Goal: Task Accomplishment & Management: Use online tool/utility

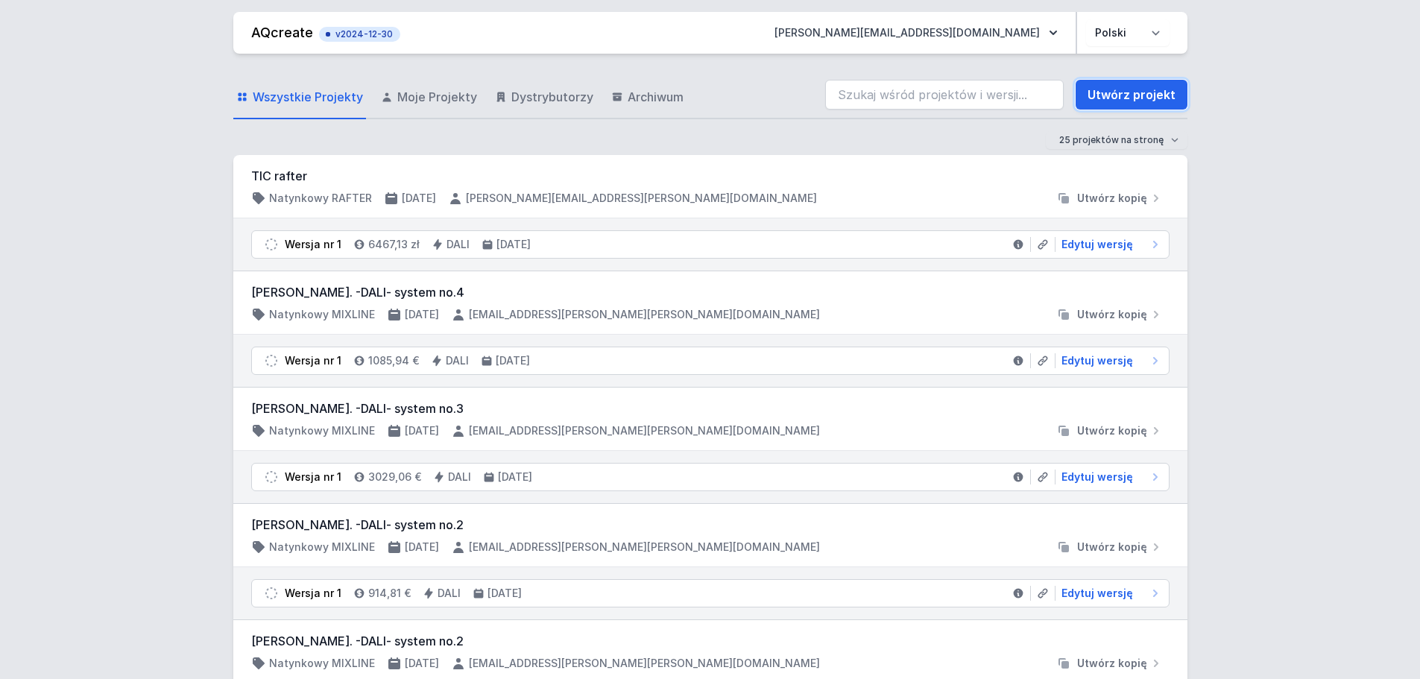
click at [1135, 95] on link "Utwórz projekt" at bounding box center [1132, 95] width 112 height 30
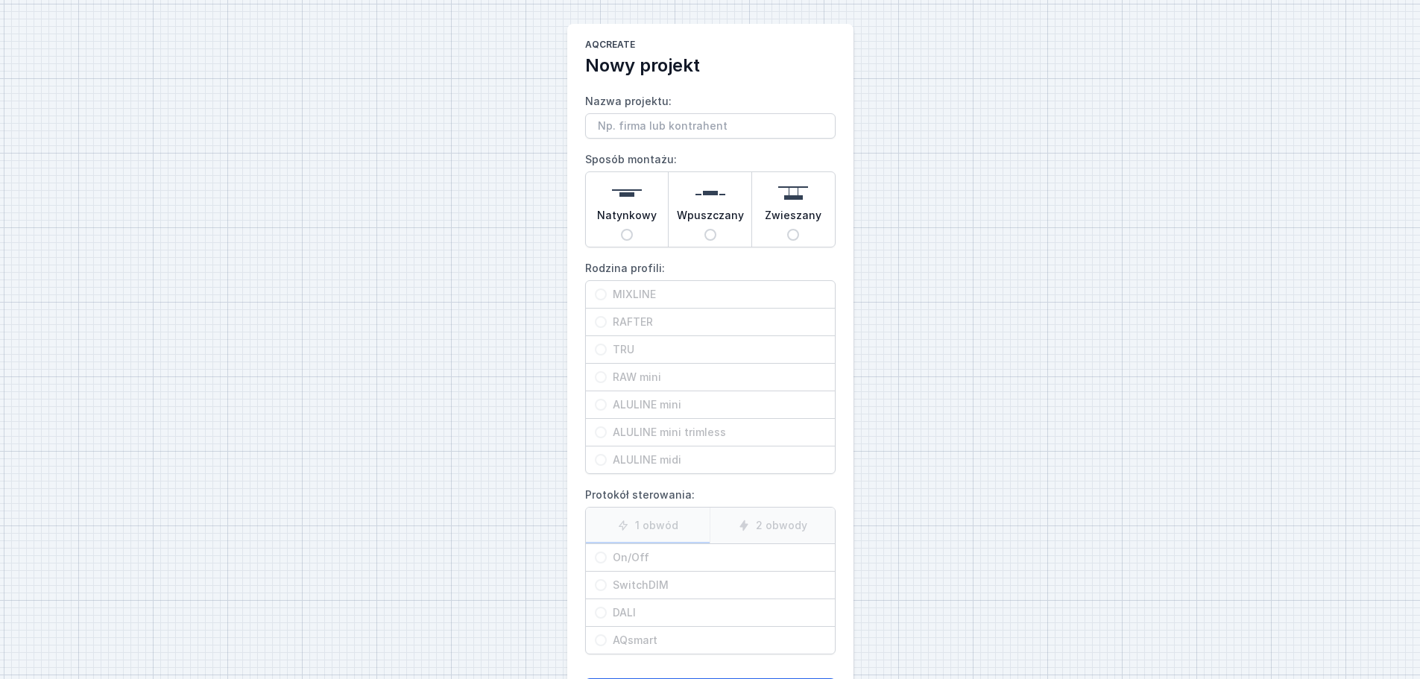
click at [643, 226] on span "Natynkowy" at bounding box center [627, 218] width 60 height 21
click at [633, 229] on input "Natynkowy" at bounding box center [627, 235] width 12 height 12
radio input "true"
click at [669, 293] on span "MIXLINE" at bounding box center [716, 294] width 219 height 15
click at [607, 293] on input "MIXLINE" at bounding box center [601, 295] width 12 height 12
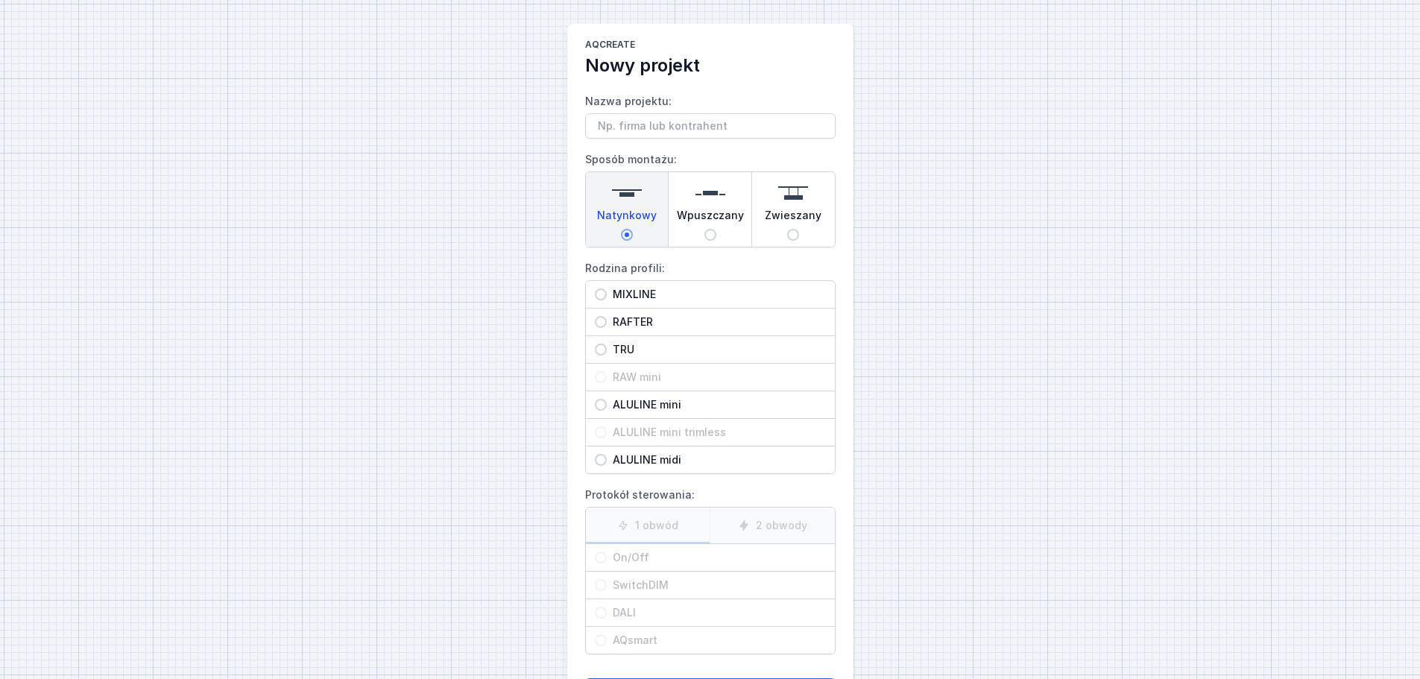
radio input "true"
click at [654, 564] on span "On/Off" at bounding box center [716, 557] width 219 height 15
click at [607, 564] on input "On/Off" at bounding box center [601, 558] width 12 height 12
radio input "true"
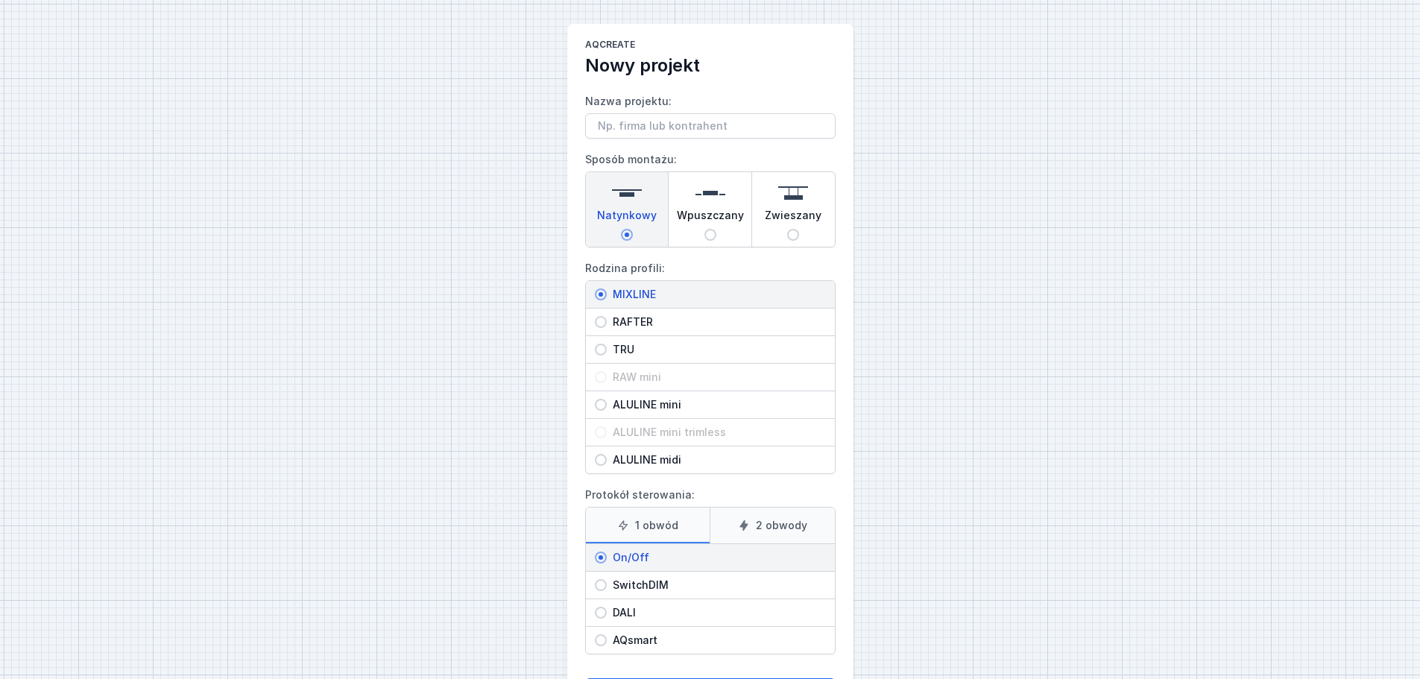
scroll to position [68, 0]
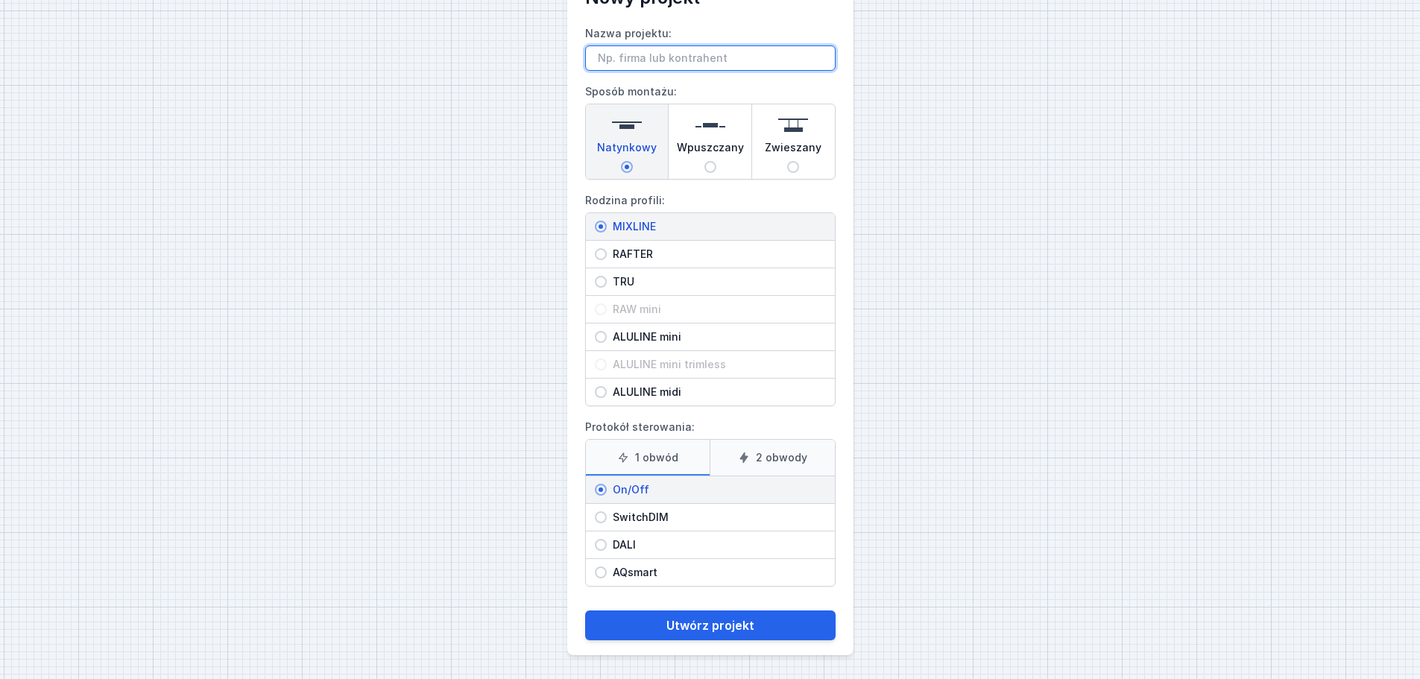
click at [636, 57] on input "Nazwa projektu:" at bounding box center [710, 57] width 250 height 25
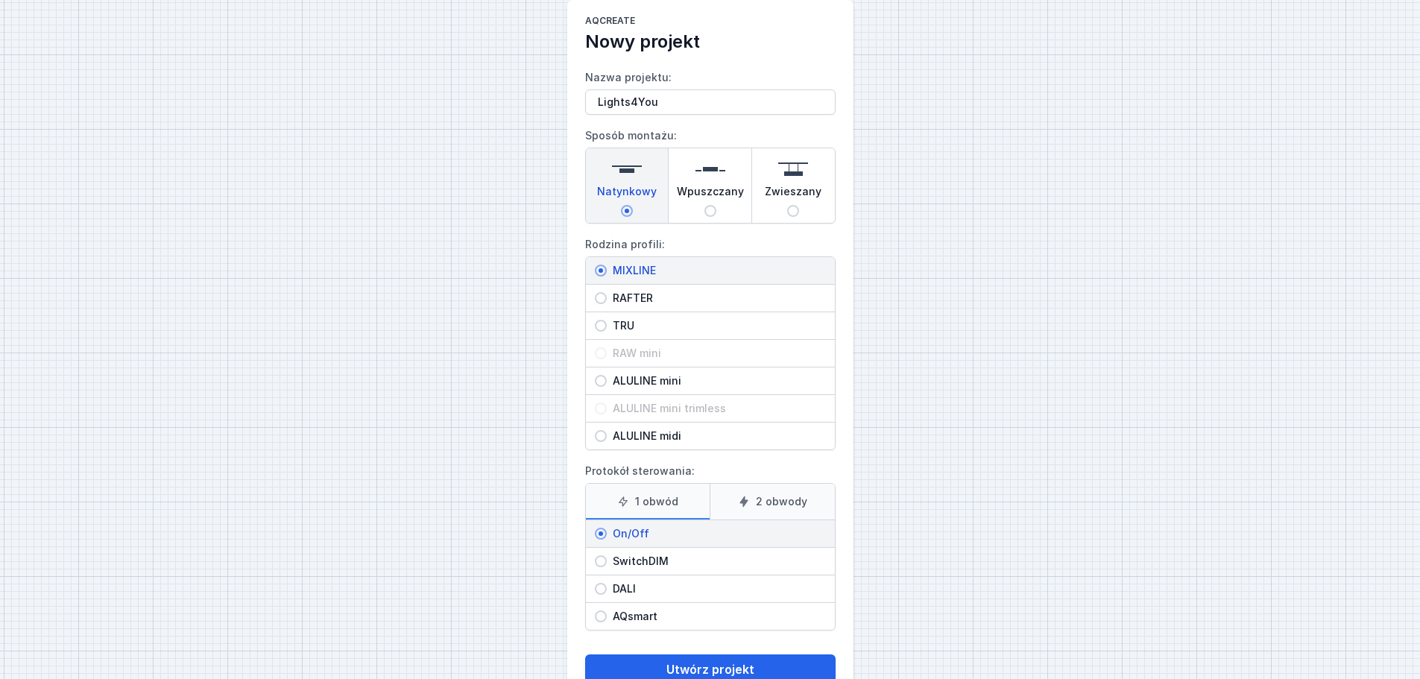
scroll to position [0, 0]
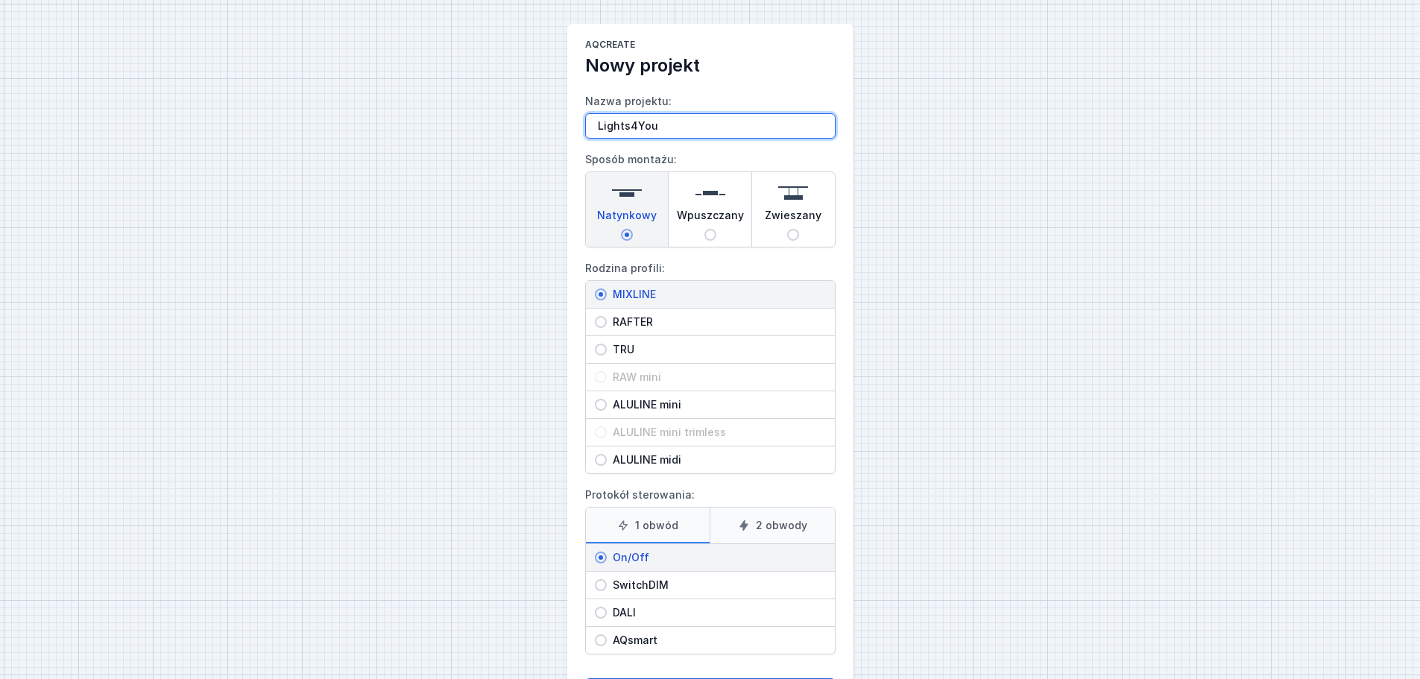
click at [710, 123] on input "Lights4You" at bounding box center [710, 125] width 250 height 25
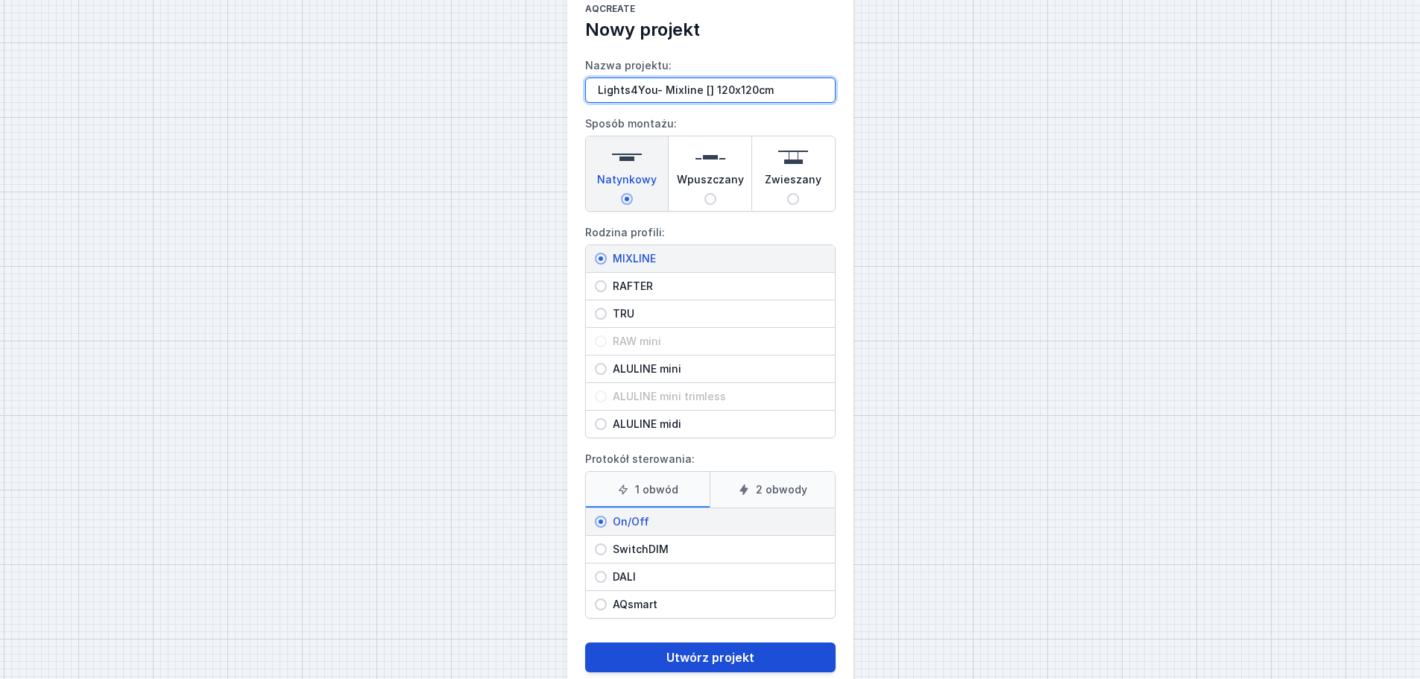
scroll to position [68, 0]
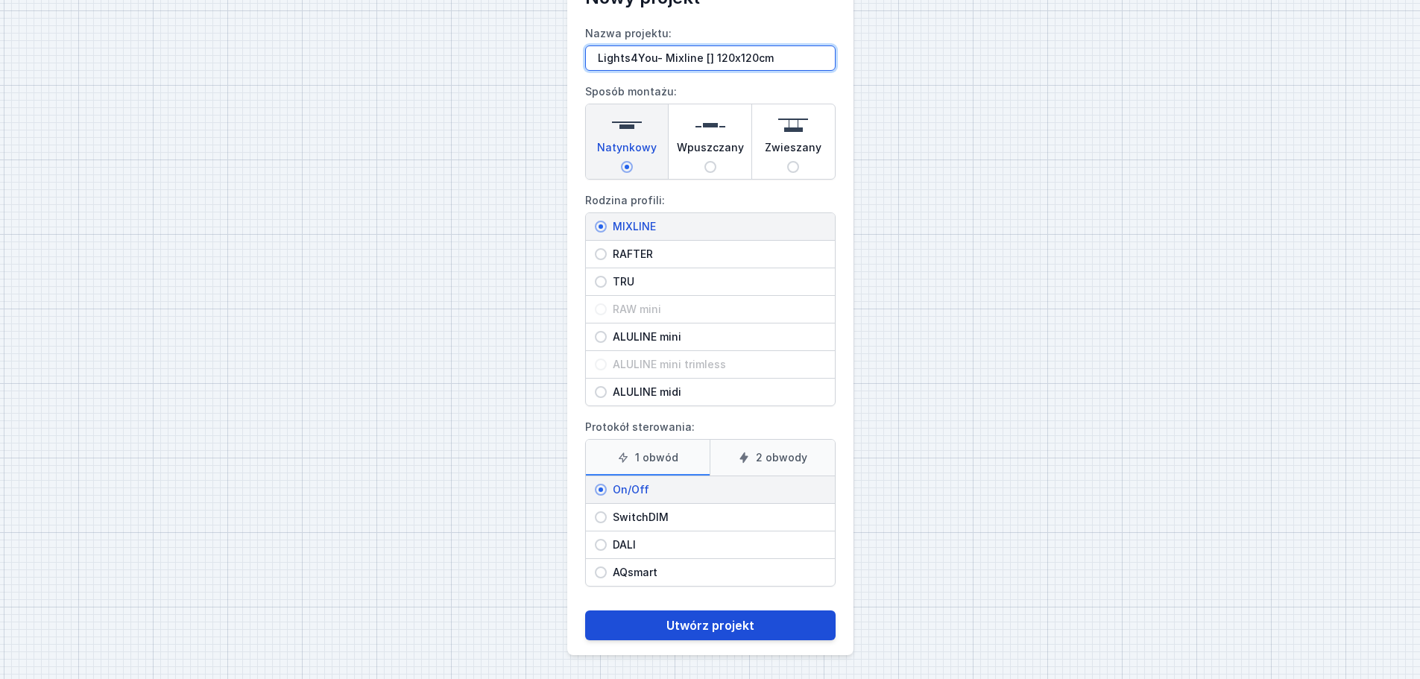
type input "Lights4You- Mixline [] 120x120cm"
click at [726, 623] on button "Utwórz projekt" at bounding box center [710, 626] width 250 height 30
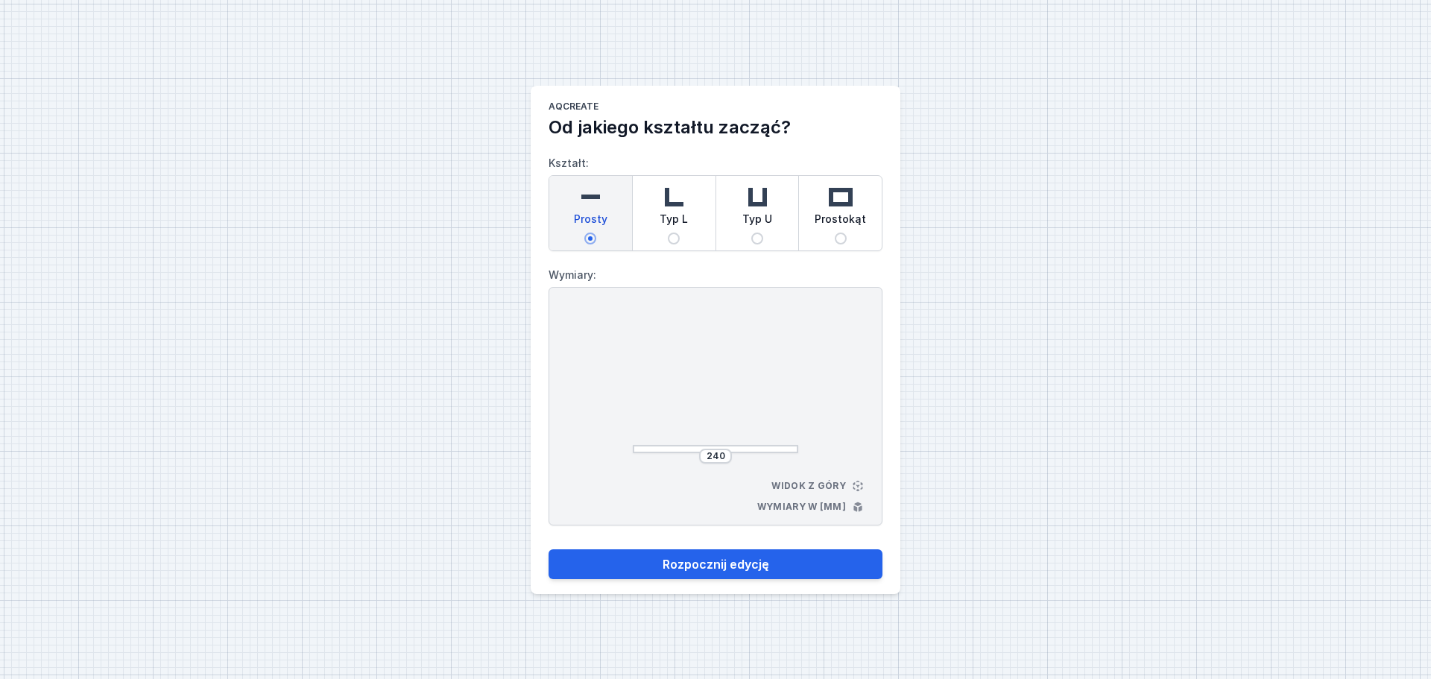
click at [835, 235] on div "Prostokąt" at bounding box center [840, 213] width 83 height 75
click at [835, 235] on input "Prostokąt" at bounding box center [841, 239] width 12 height 12
radio input "true"
click at [662, 384] on input "264" at bounding box center [653, 382] width 24 height 12
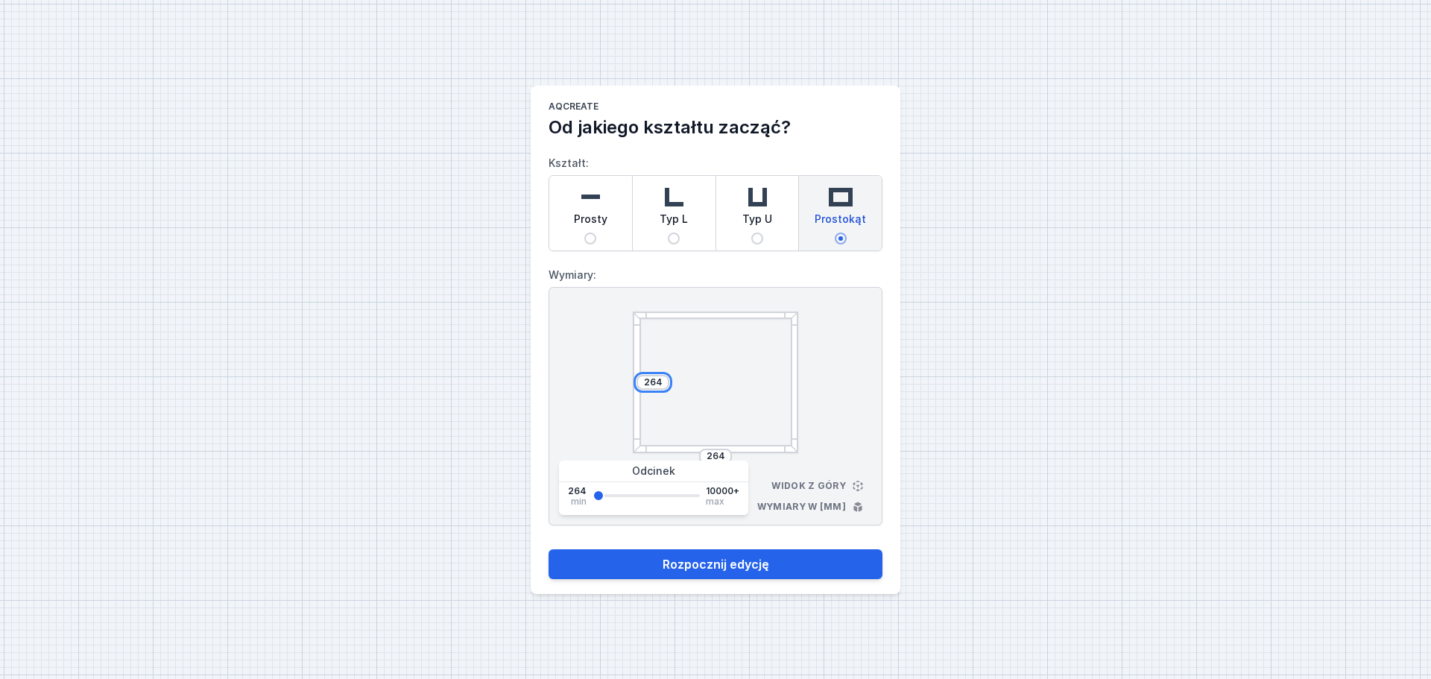
click at [662, 384] on input "264" at bounding box center [653, 382] width 24 height 12
click at [656, 380] on input "264" at bounding box center [653, 382] width 24 height 12
type input "1200"
click at [713, 453] on input "264" at bounding box center [716, 456] width 24 height 12
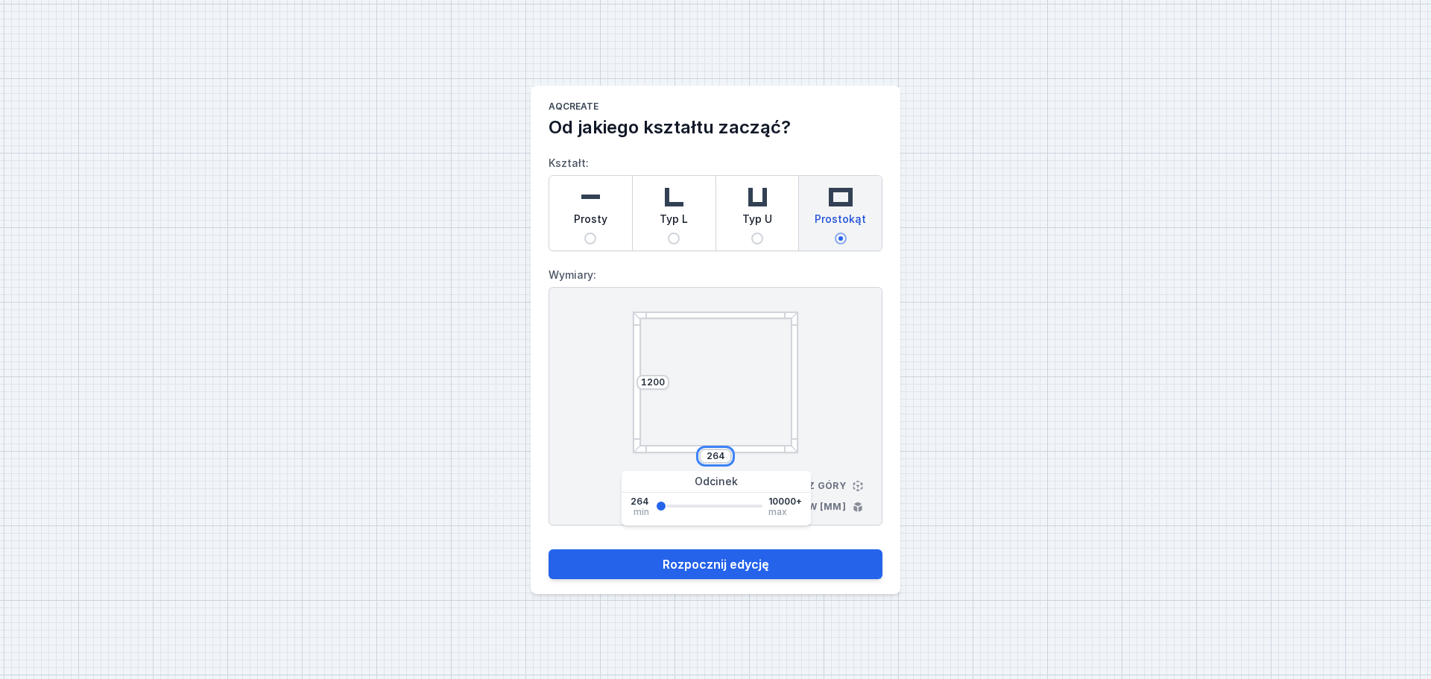
click at [713, 453] on input "264" at bounding box center [716, 456] width 24 height 12
type input "1200"
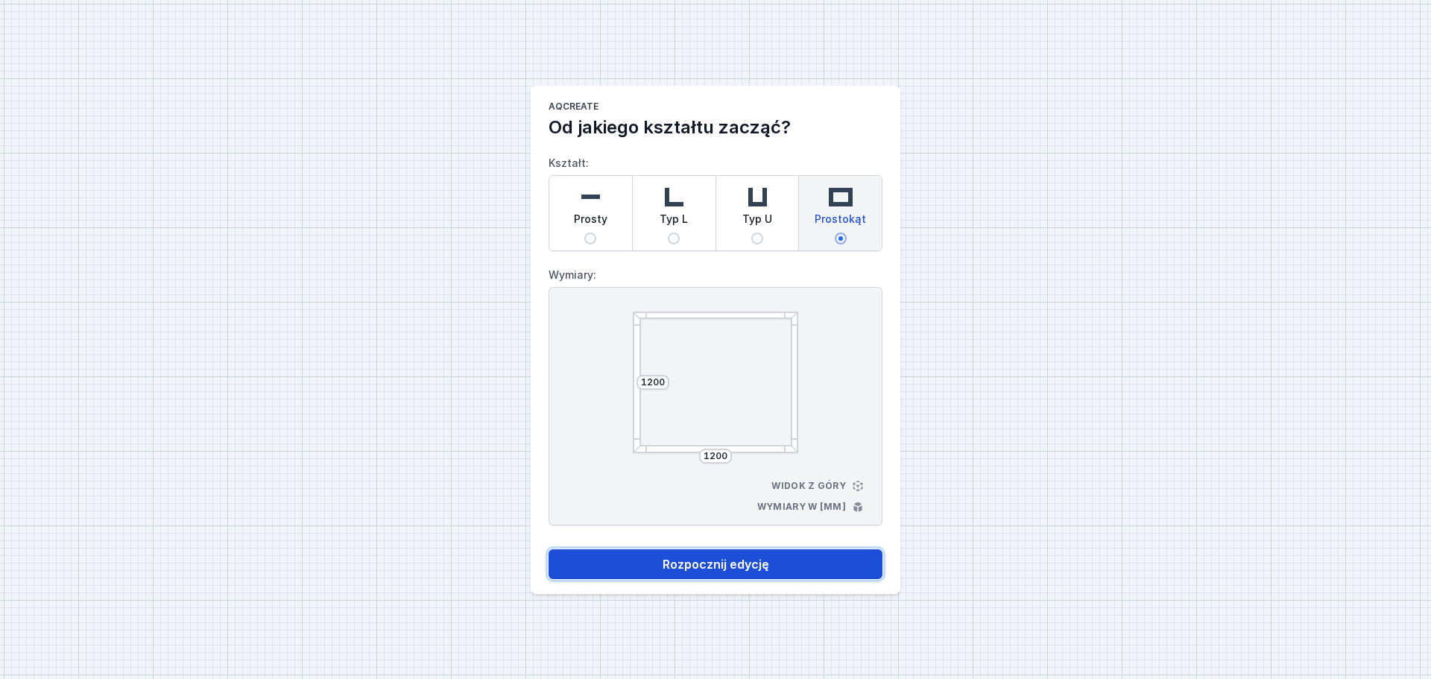
click at [774, 561] on button "Rozpocznij edycję" at bounding box center [716, 564] width 334 height 30
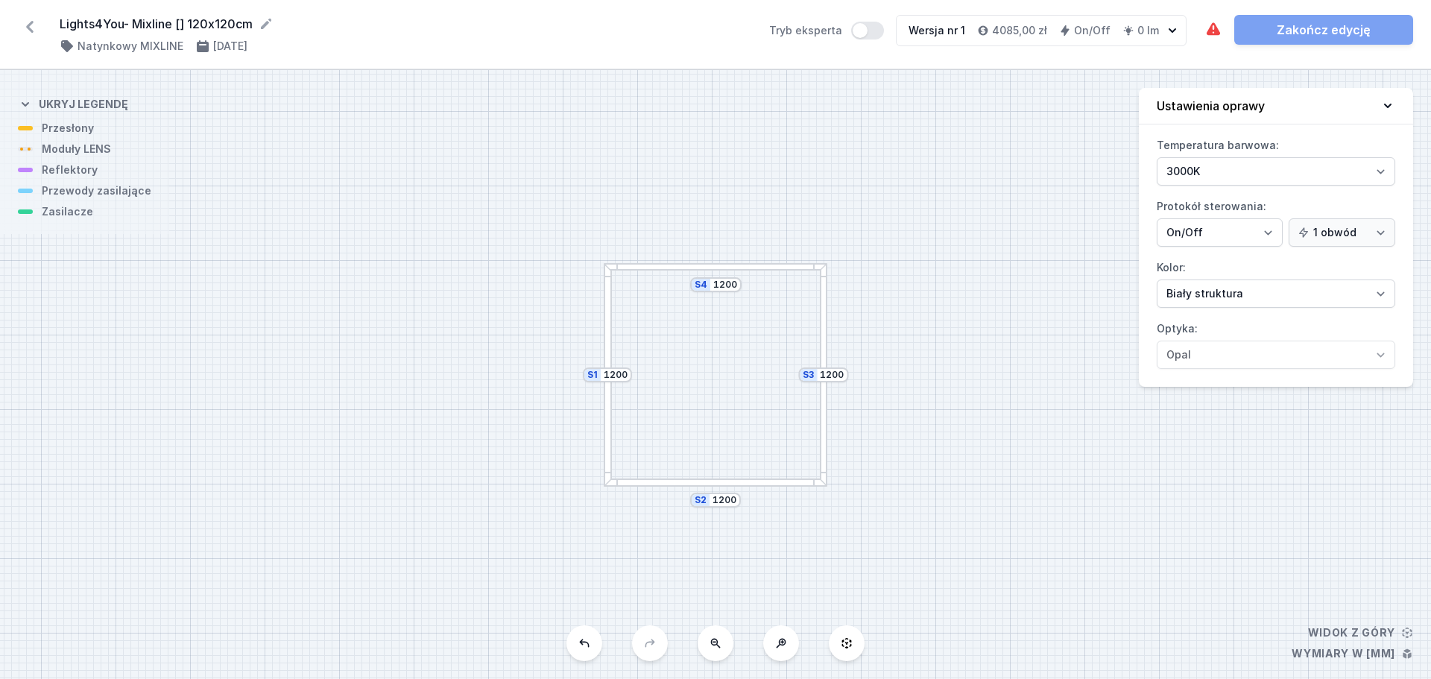
click at [608, 338] on div at bounding box center [608, 375] width 8 height 224
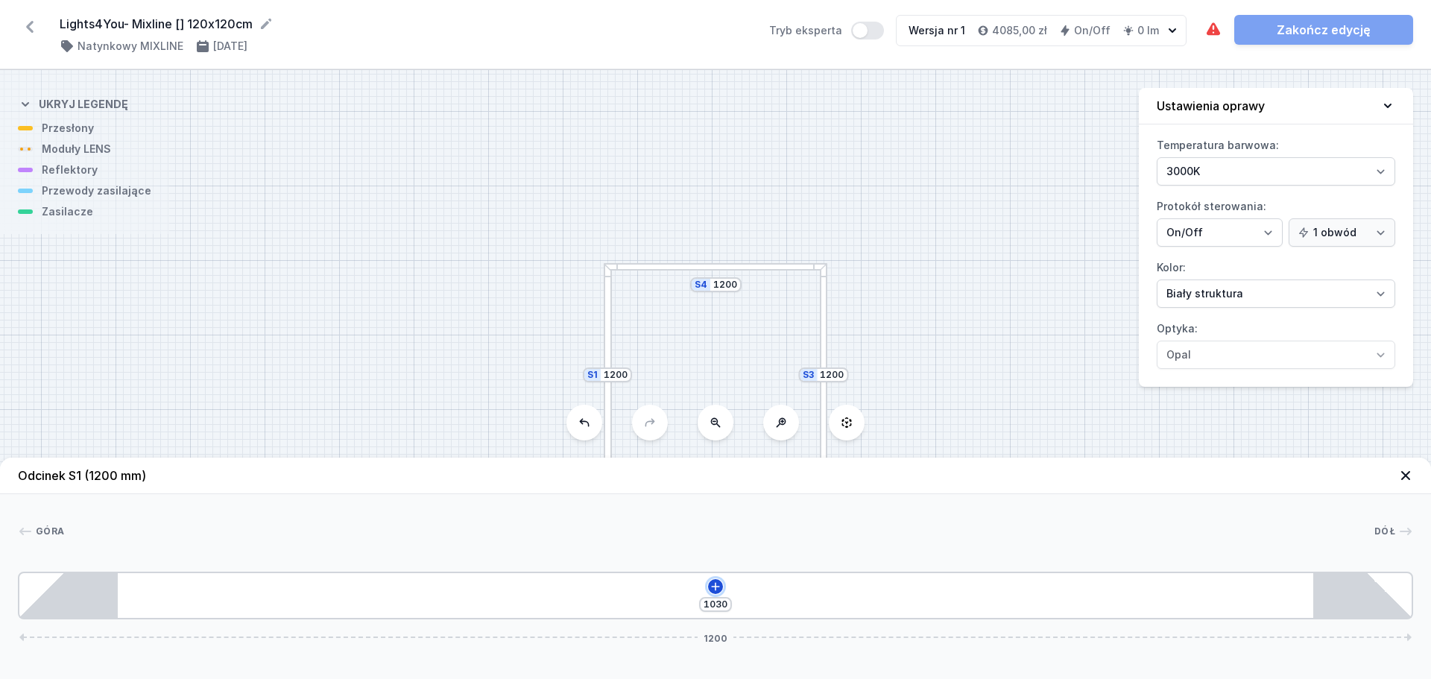
click at [716, 581] on icon at bounding box center [716, 587] width 12 height 12
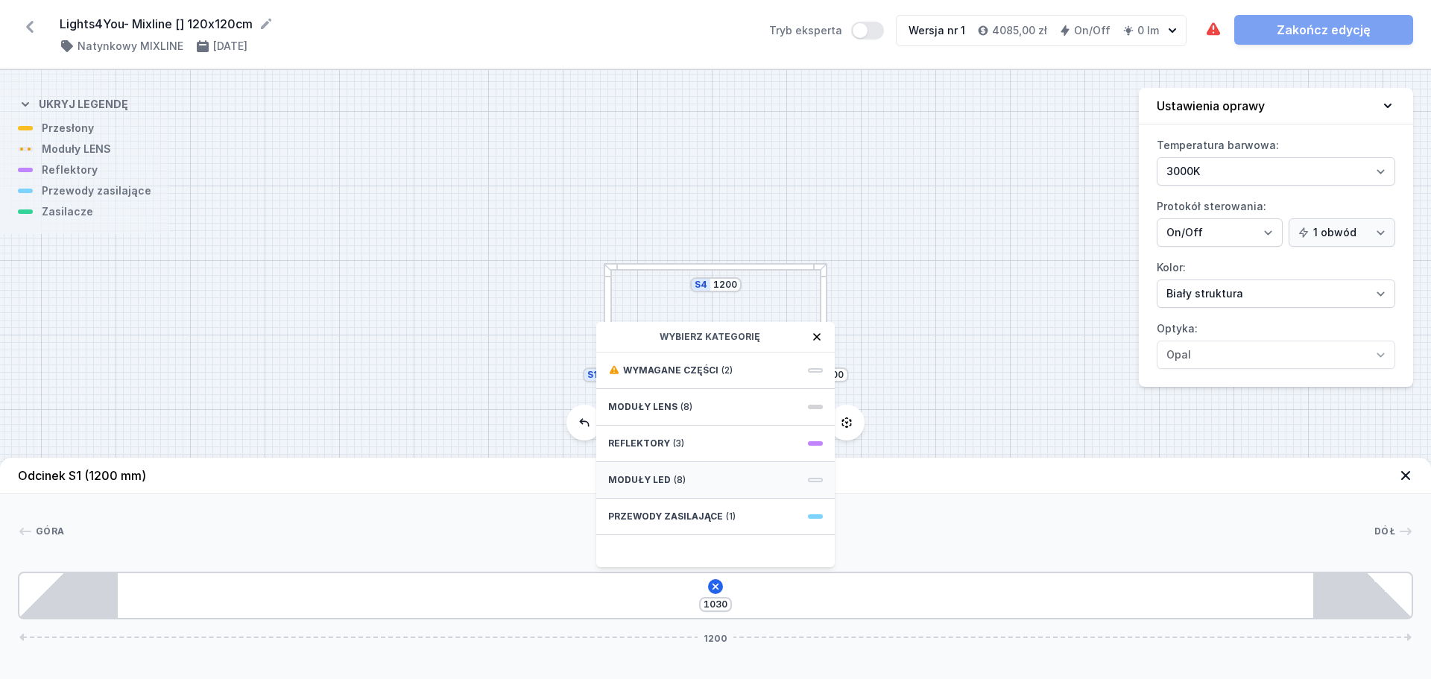
click at [690, 482] on div "Moduły LED (8)" at bounding box center [715, 480] width 239 height 37
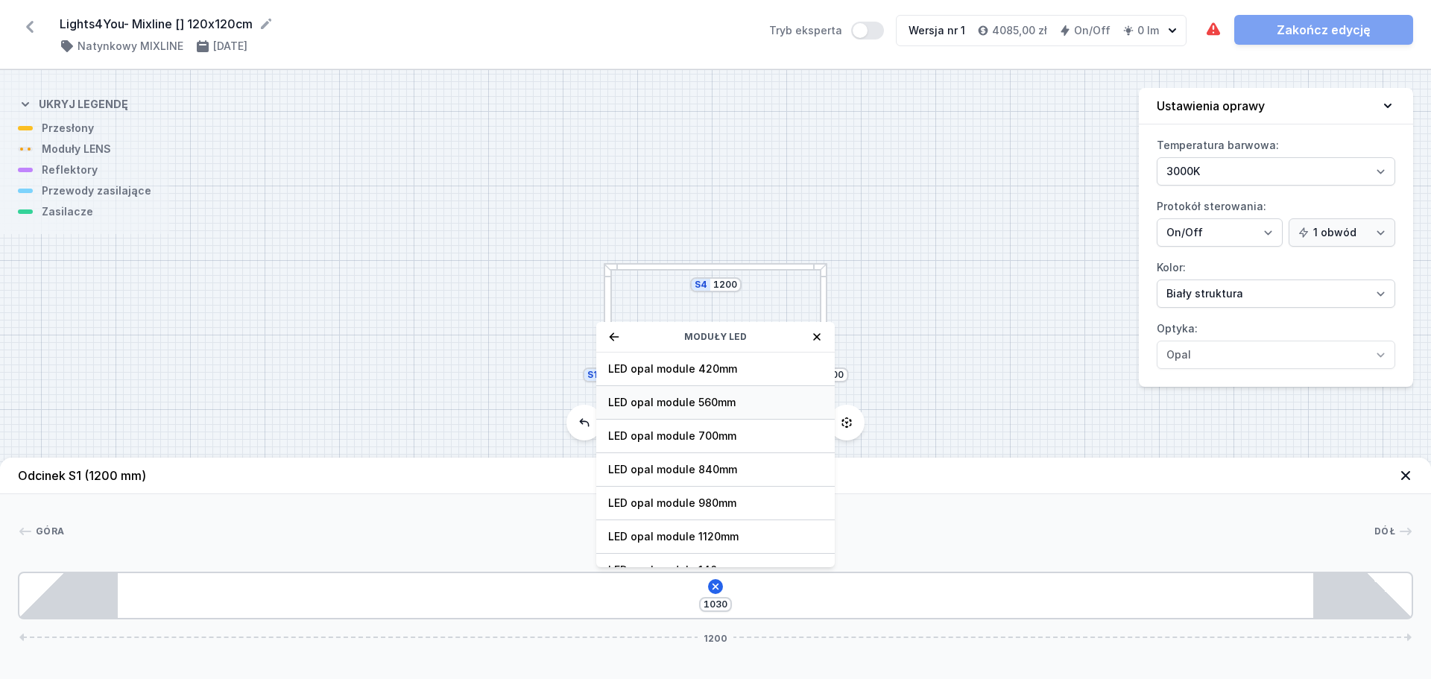
click at [729, 410] on div "LED opal module 560mm" at bounding box center [715, 403] width 239 height 34
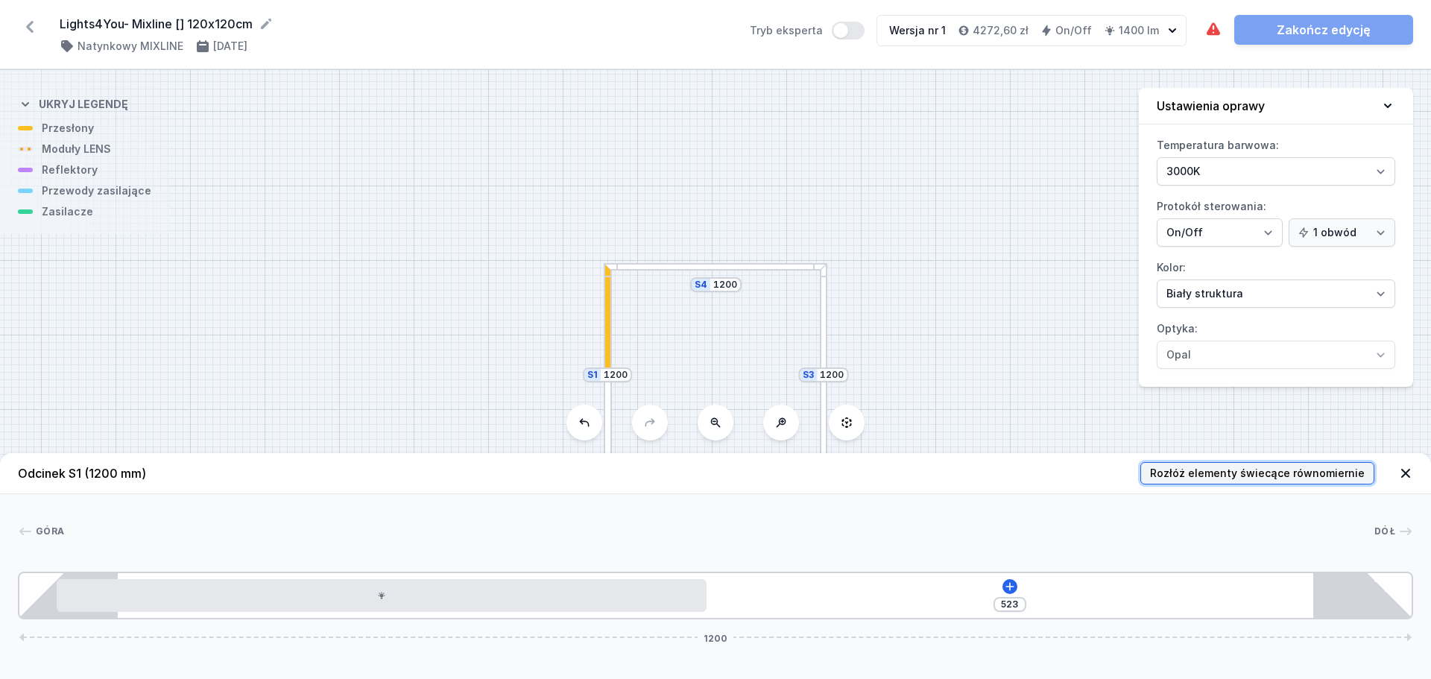
click at [1261, 469] on span "Rozłóż elementy świecące równomiernie" at bounding box center [1257, 473] width 215 height 15
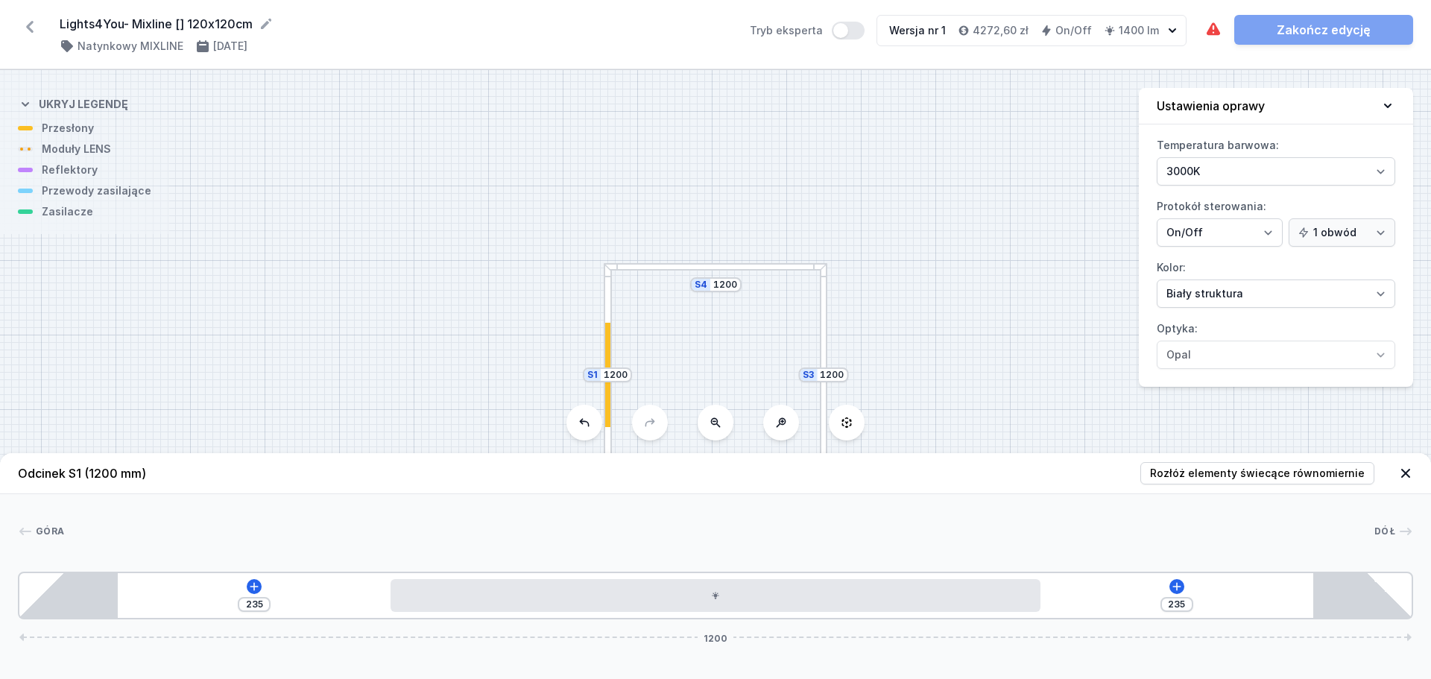
click at [823, 333] on div at bounding box center [824, 375] width 8 height 224
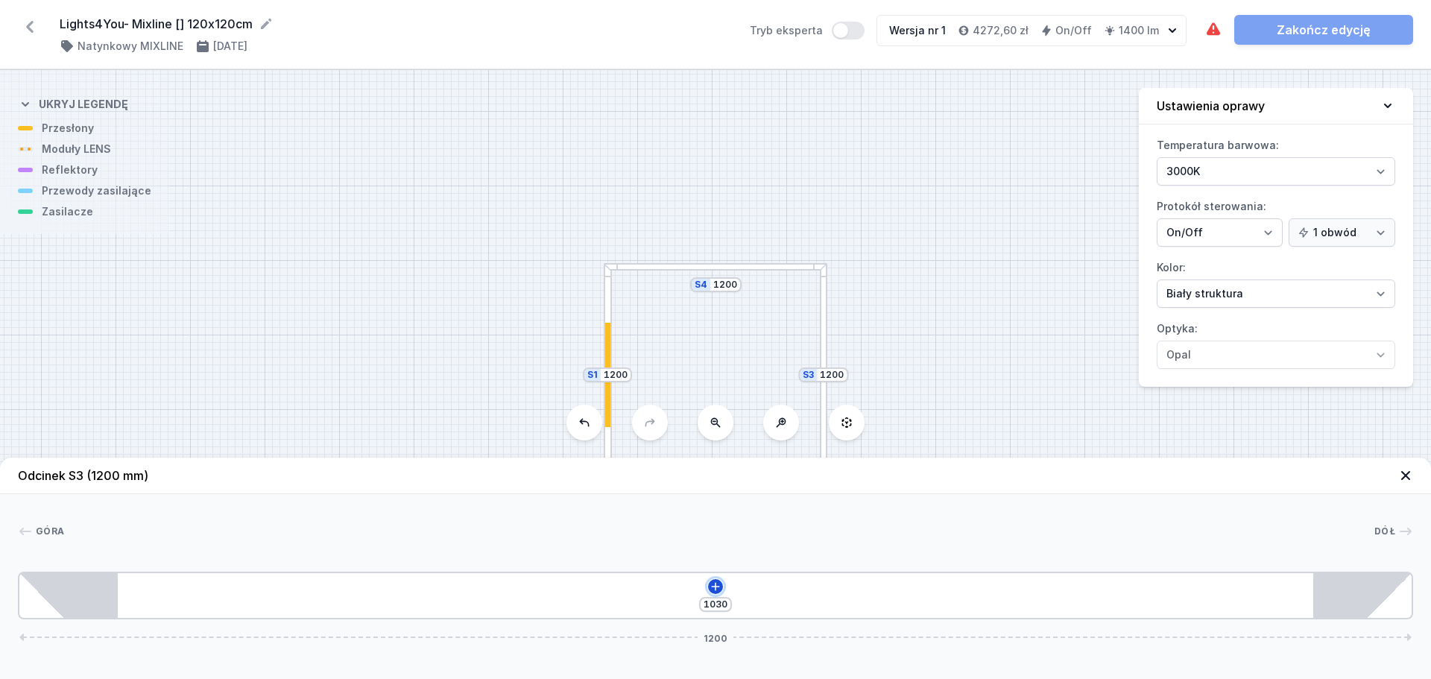
click at [715, 581] on icon at bounding box center [716, 587] width 12 height 12
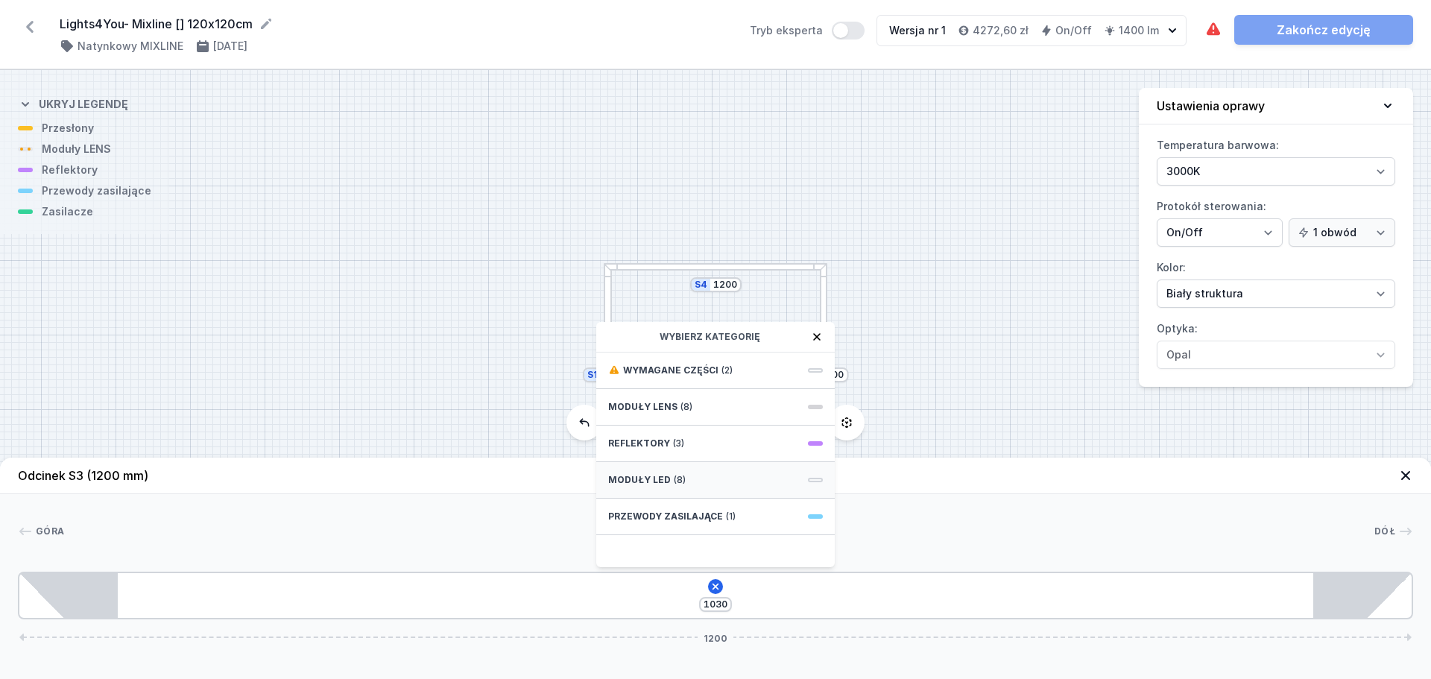
click at [688, 480] on div "Moduły LED (8)" at bounding box center [715, 480] width 239 height 37
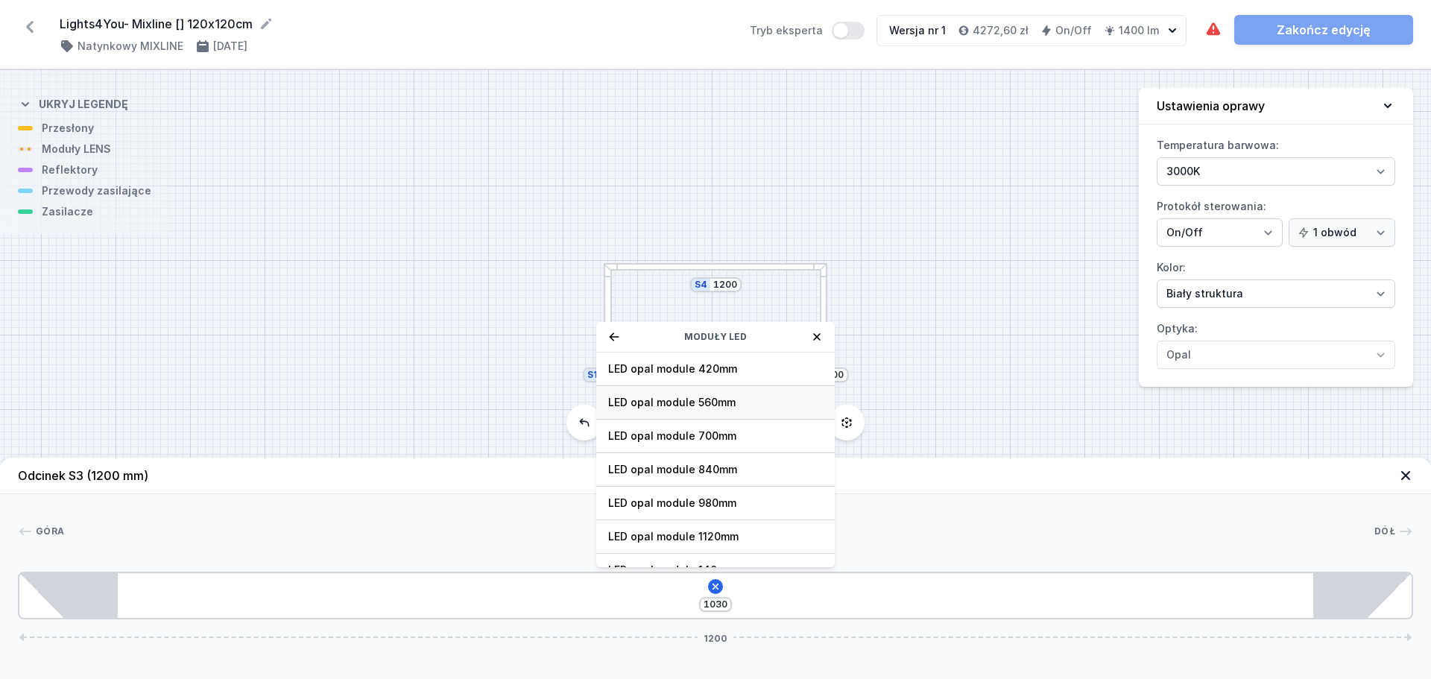
click at [714, 407] on span "LED opal module 560mm" at bounding box center [715, 402] width 215 height 15
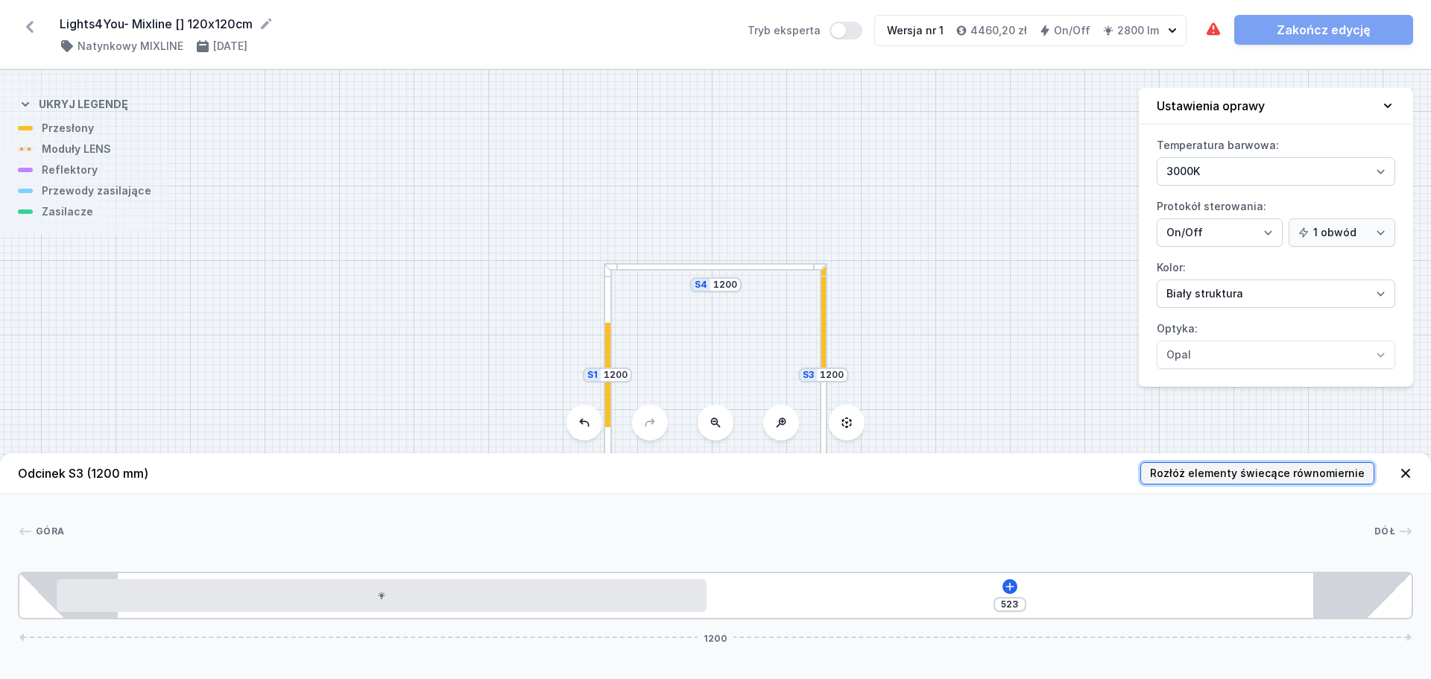
click at [1211, 464] on button "Rozłóż elementy świecące równomiernie" at bounding box center [1258, 473] width 234 height 22
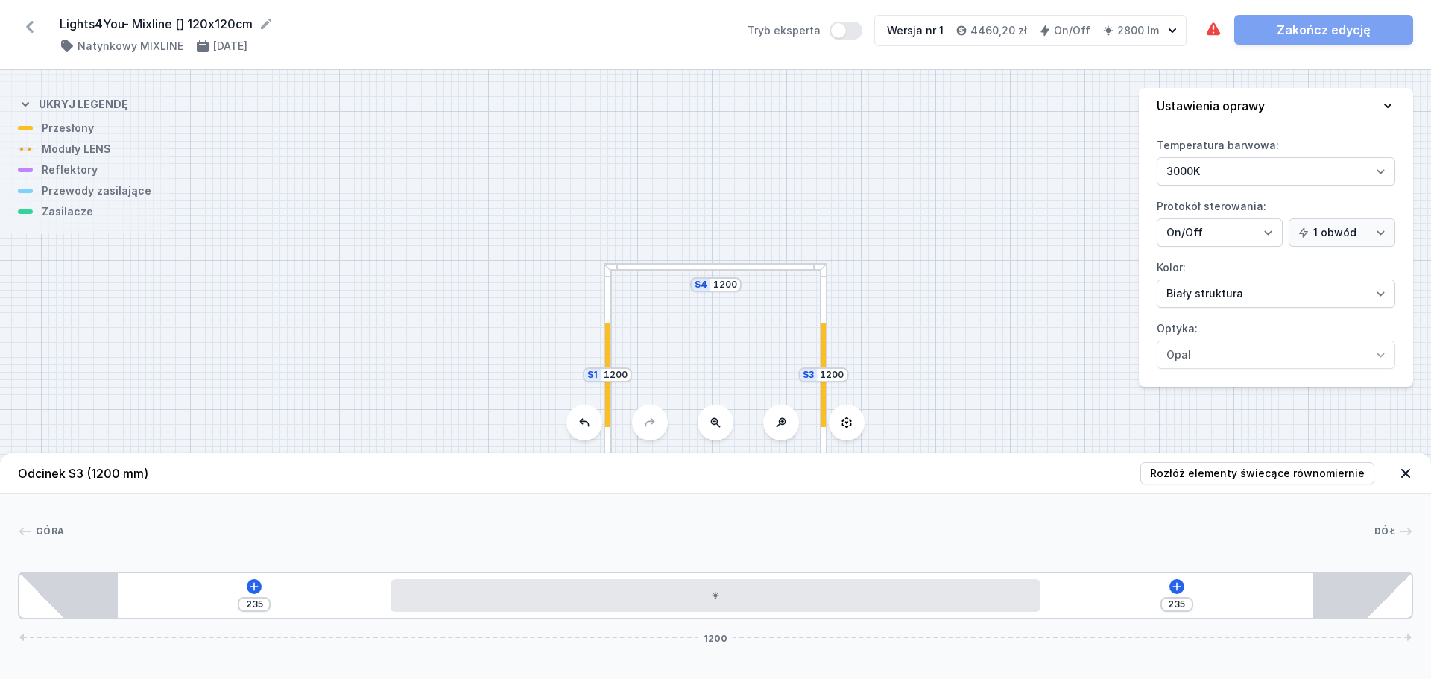
click at [1005, 378] on div "S4 1200 S3 1200 S2 1200 S1 1200" at bounding box center [715, 374] width 1431 height 609
click at [751, 268] on div at bounding box center [716, 267] width 224 height 8
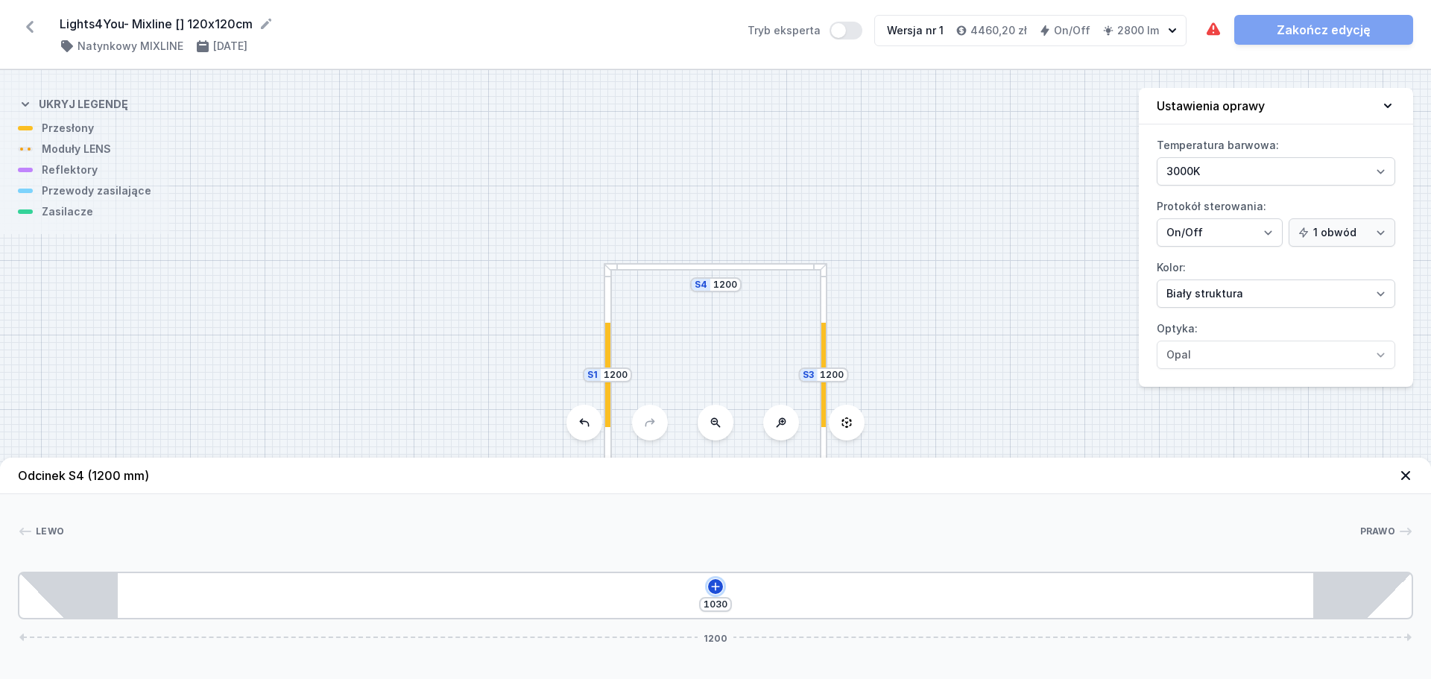
click at [713, 584] on icon at bounding box center [716, 587] width 12 height 12
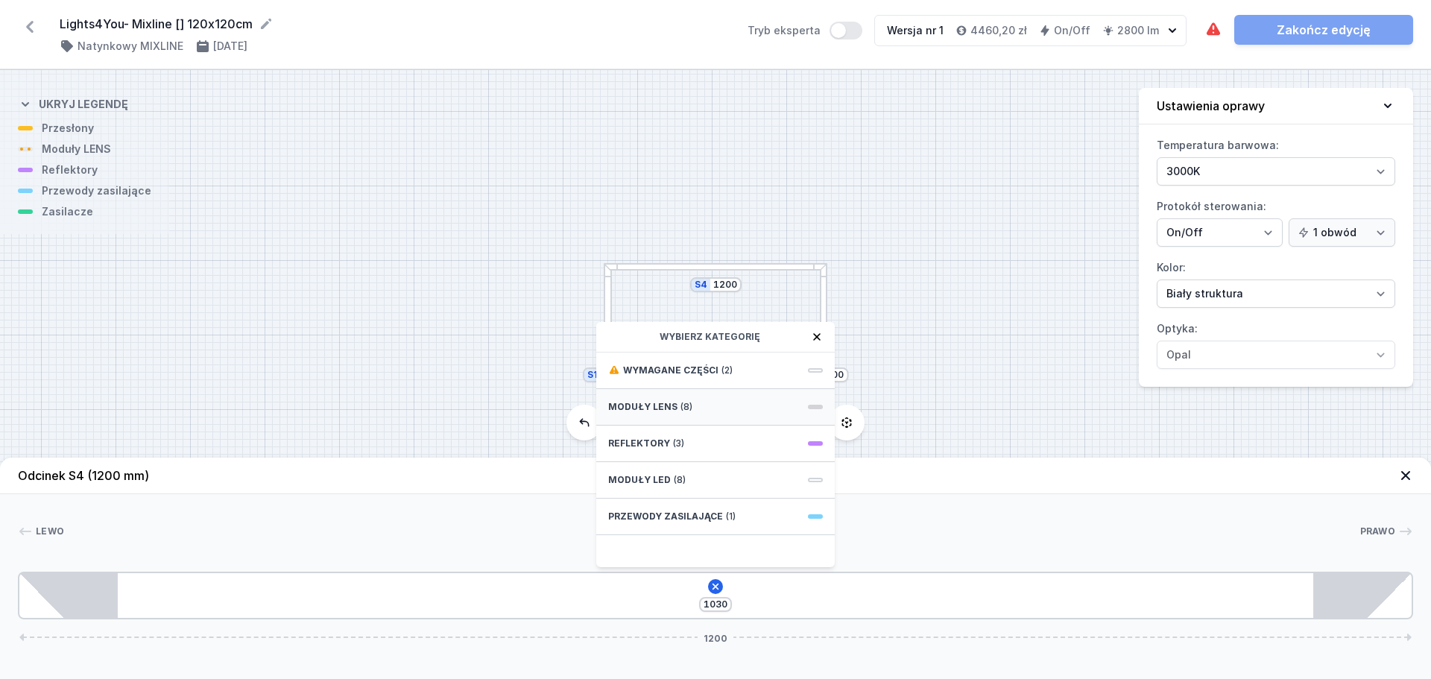
click at [702, 414] on div "Moduły LENS (8)" at bounding box center [715, 407] width 239 height 37
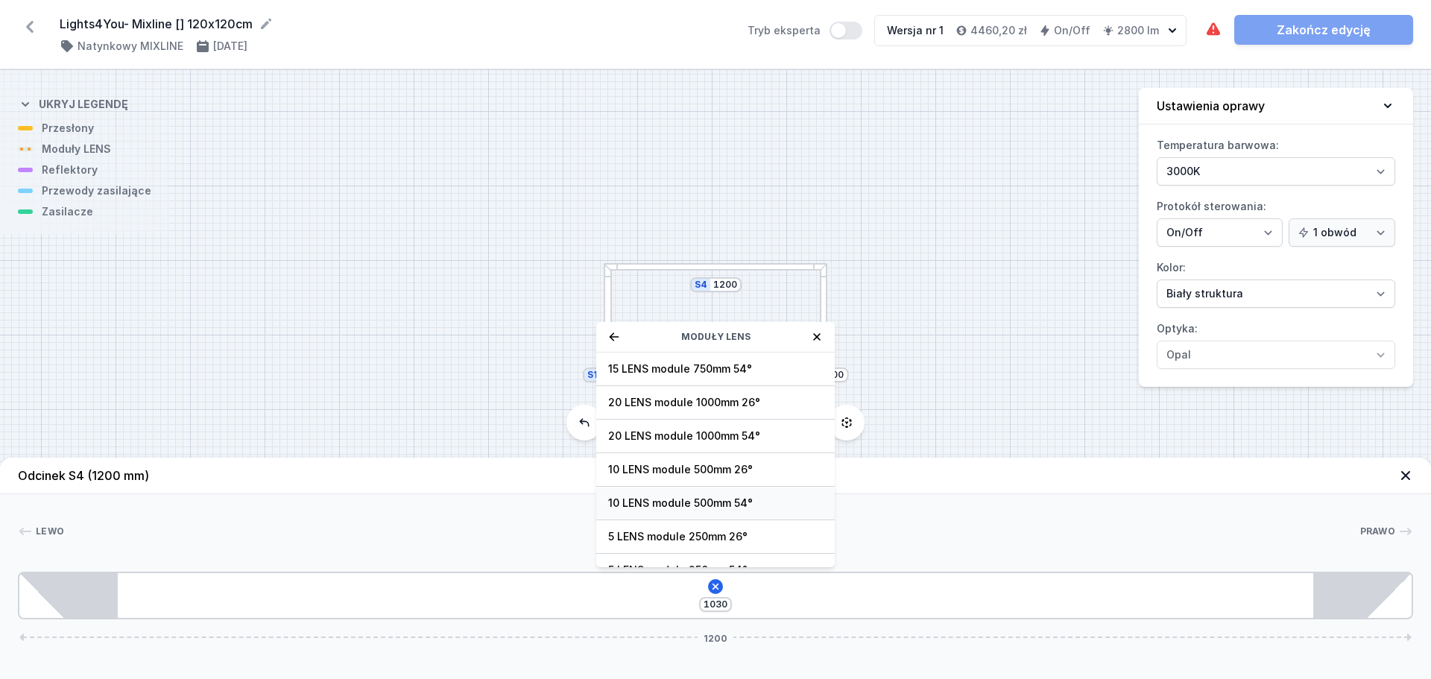
click at [692, 502] on span "10 LENS module 500mm 54°" at bounding box center [715, 503] width 215 height 15
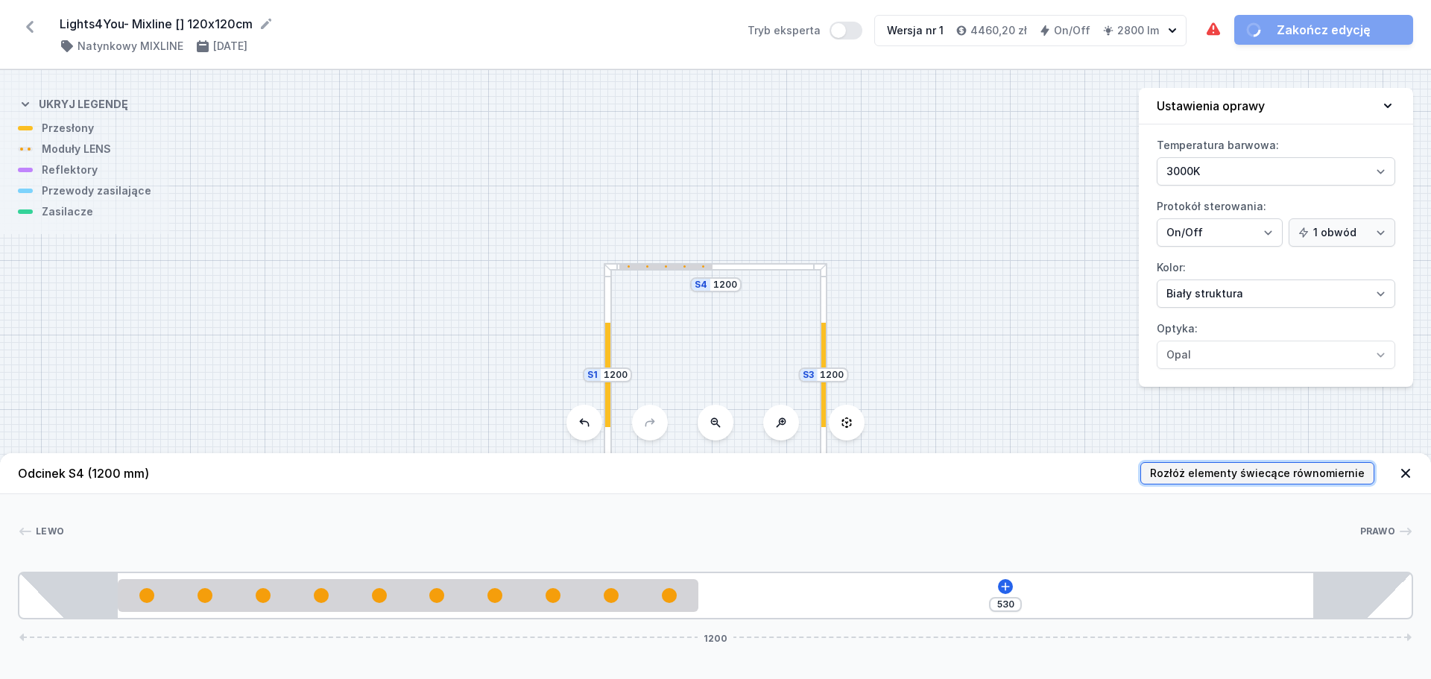
click at [1212, 474] on span "Rozłóż elementy świecące równomiernie" at bounding box center [1257, 473] width 215 height 15
type input "265"
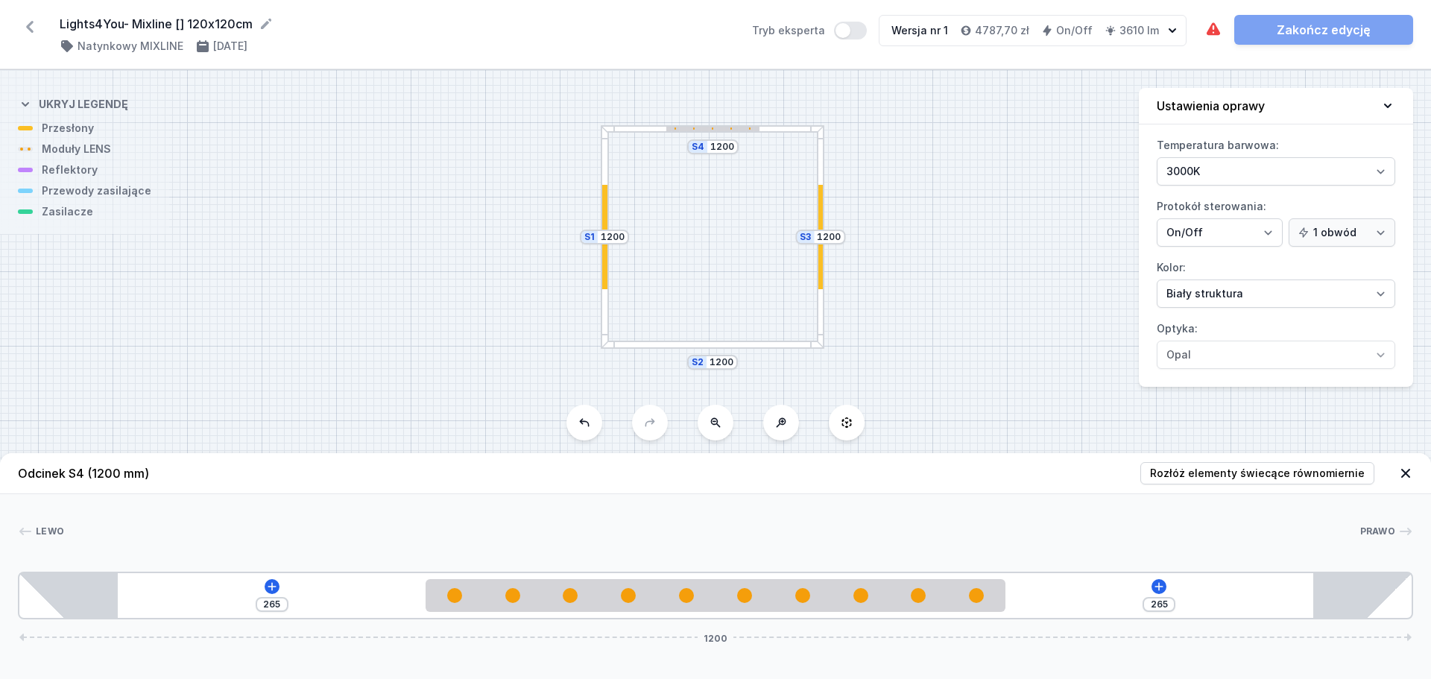
drag, startPoint x: 764, startPoint y: 372, endPoint x: 761, endPoint y: 234, distance: 138.0
click at [761, 234] on div "S4 1200 S3 1200 S2 1200 S1 1200" at bounding box center [715, 374] width 1431 height 609
click at [802, 576] on div "[PHONE_NUMBER]" at bounding box center [716, 596] width 1396 height 48
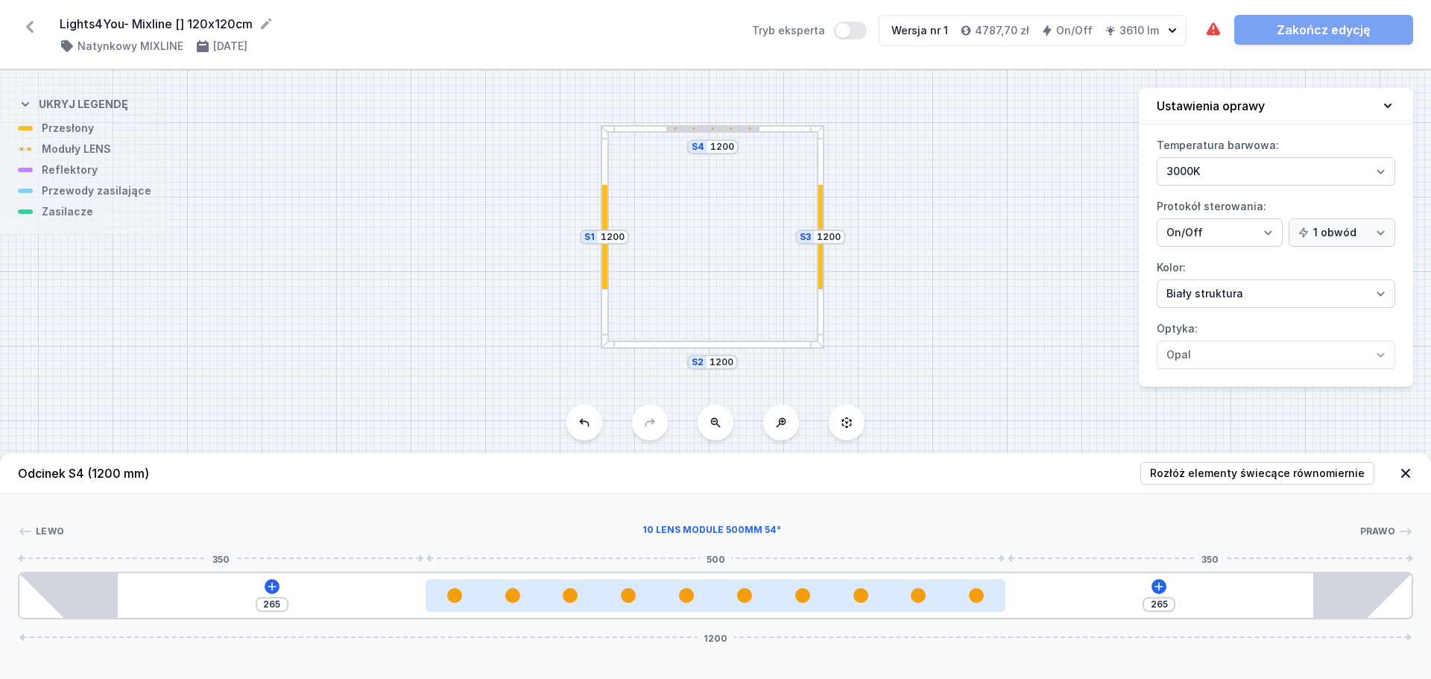
click at [806, 593] on div at bounding box center [802, 595] width 15 height 15
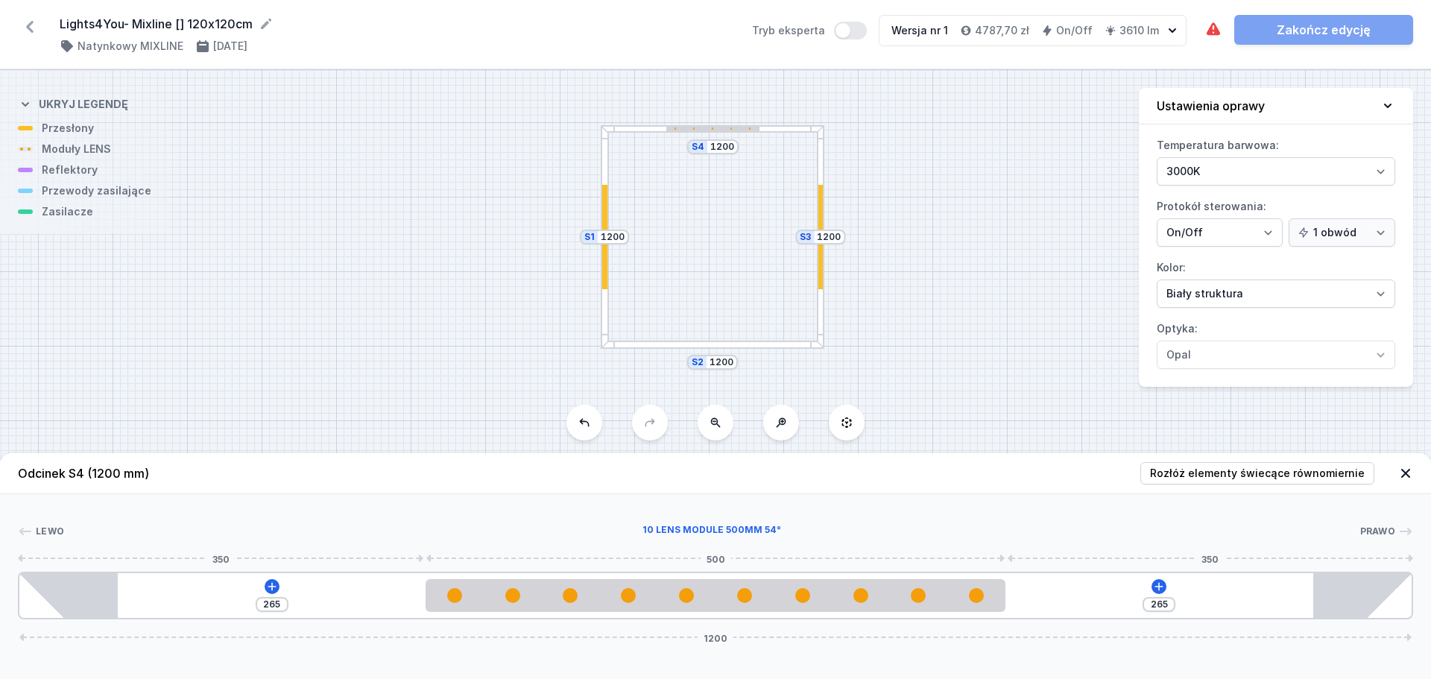
select select "2668"
click at [754, 555] on icon at bounding box center [753, 553] width 12 height 12
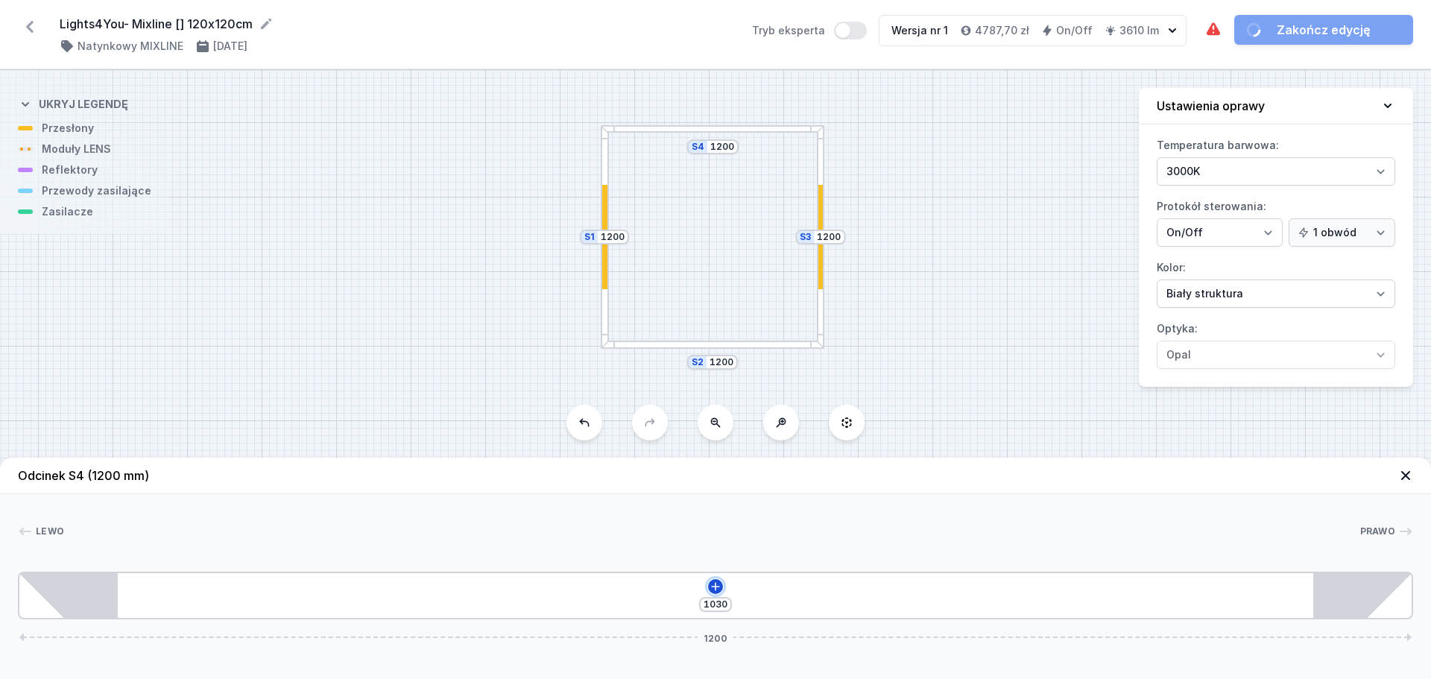
click at [713, 588] on icon at bounding box center [716, 587] width 12 height 12
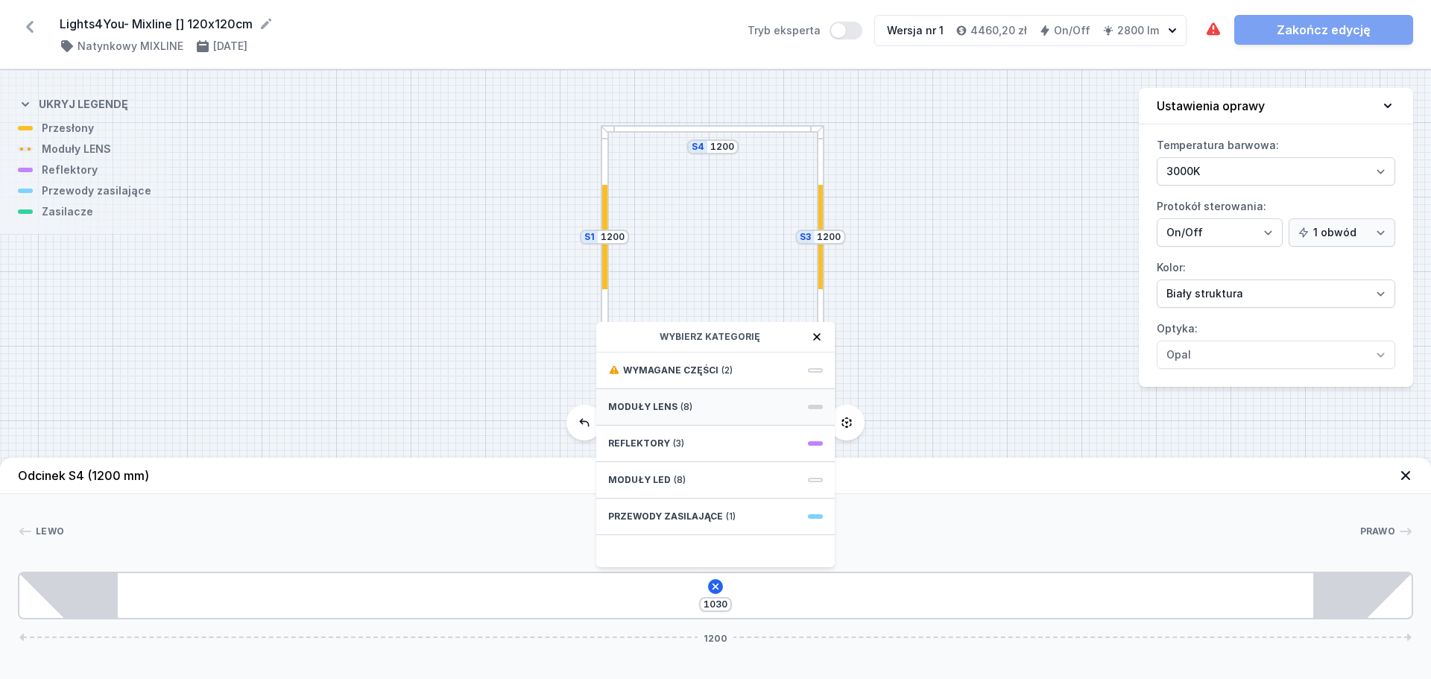
click at [684, 411] on span "(8)" at bounding box center [687, 407] width 12 height 12
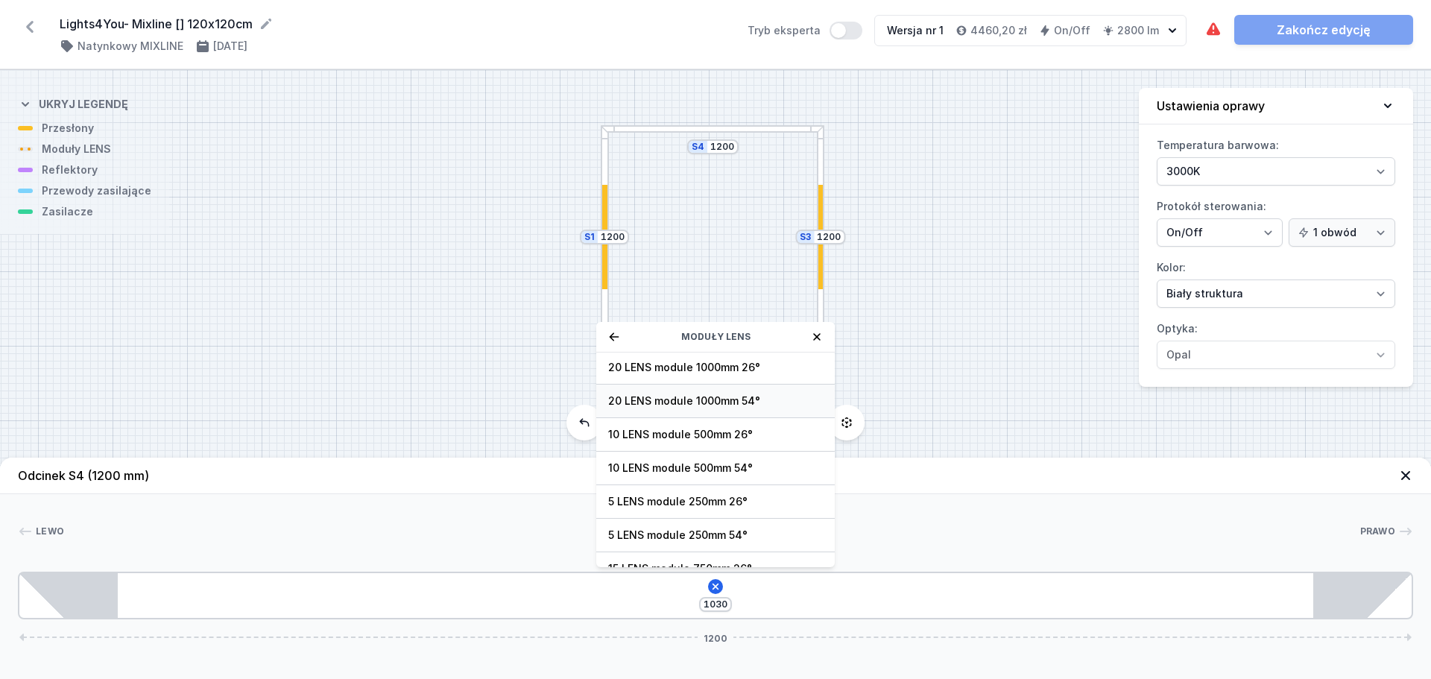
scroll to position [54, 0]
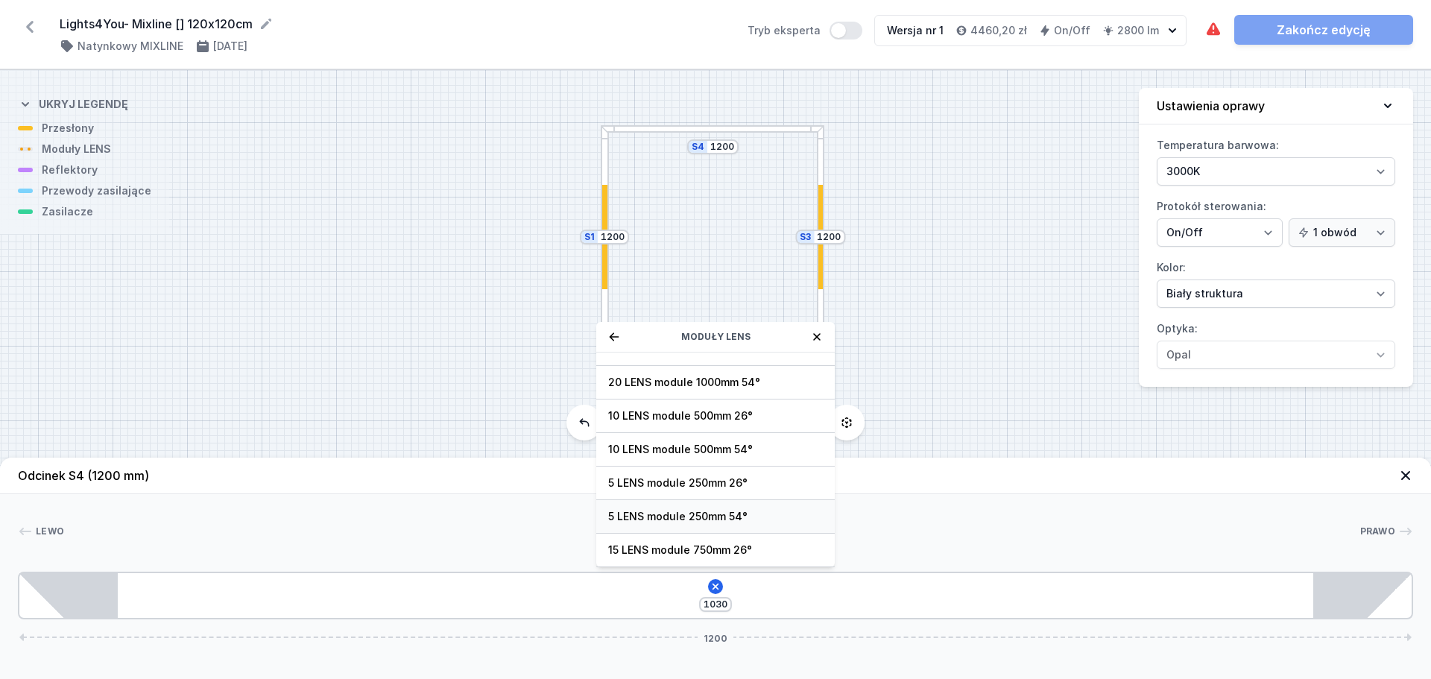
click at [707, 517] on span "5 LENS module 250mm 54°" at bounding box center [715, 516] width 215 height 15
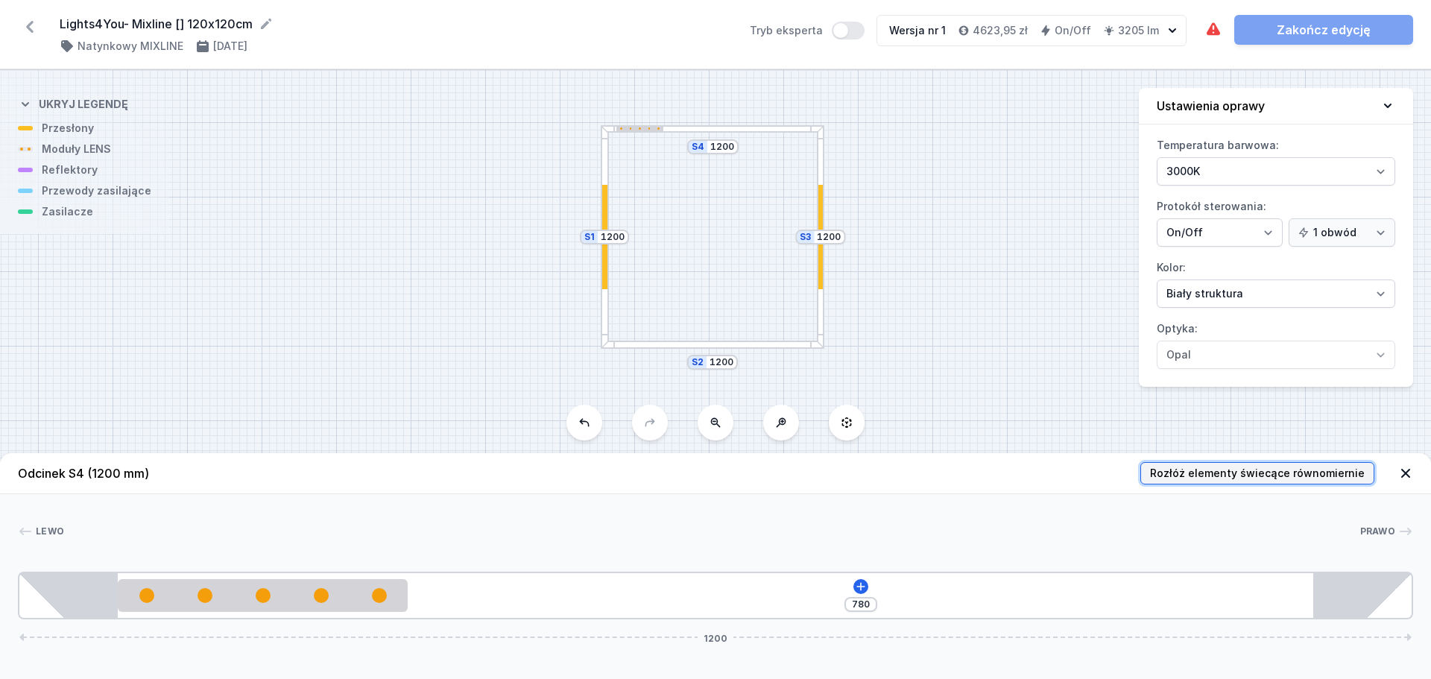
click at [1232, 471] on span "Rozłóż elementy świecące równomiernie" at bounding box center [1257, 473] width 215 height 15
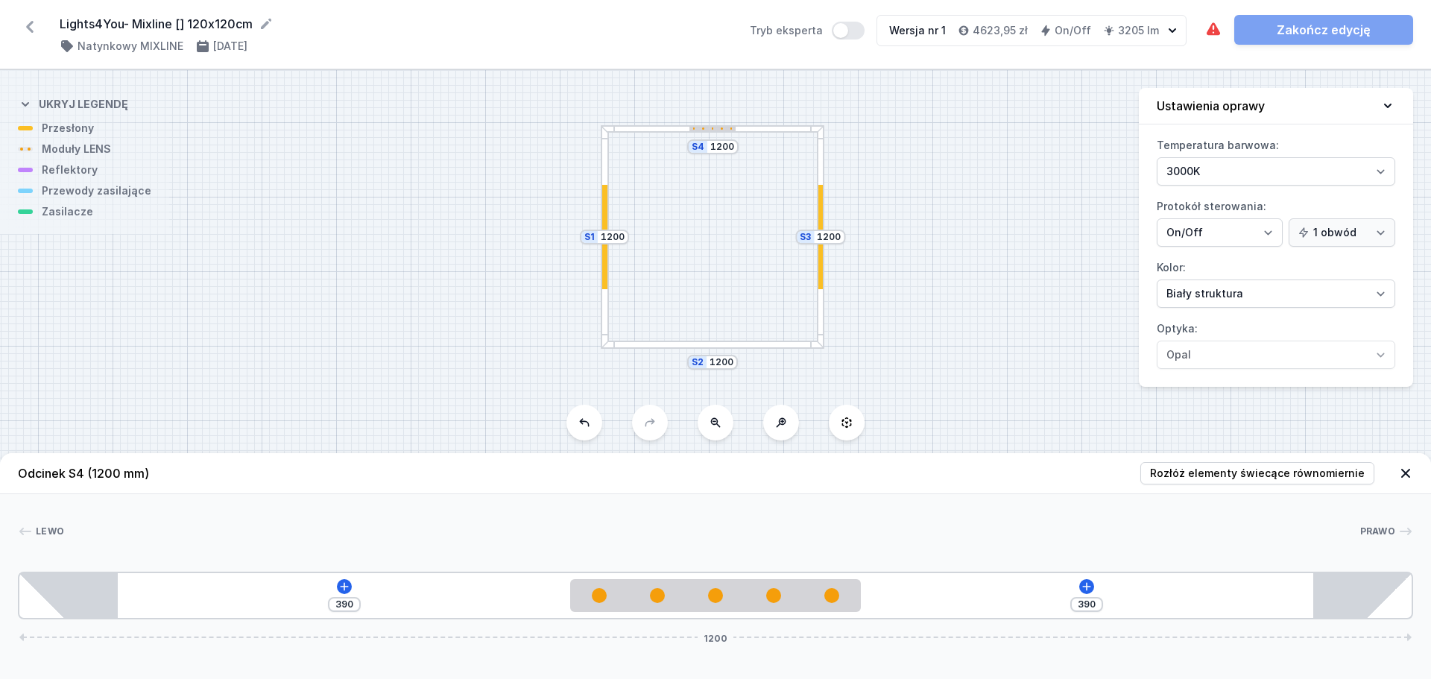
click at [732, 350] on div "S4 1200 S3 1200 S2 1200 S1 1200" at bounding box center [715, 374] width 1431 height 609
click at [733, 344] on div at bounding box center [713, 345] width 224 height 8
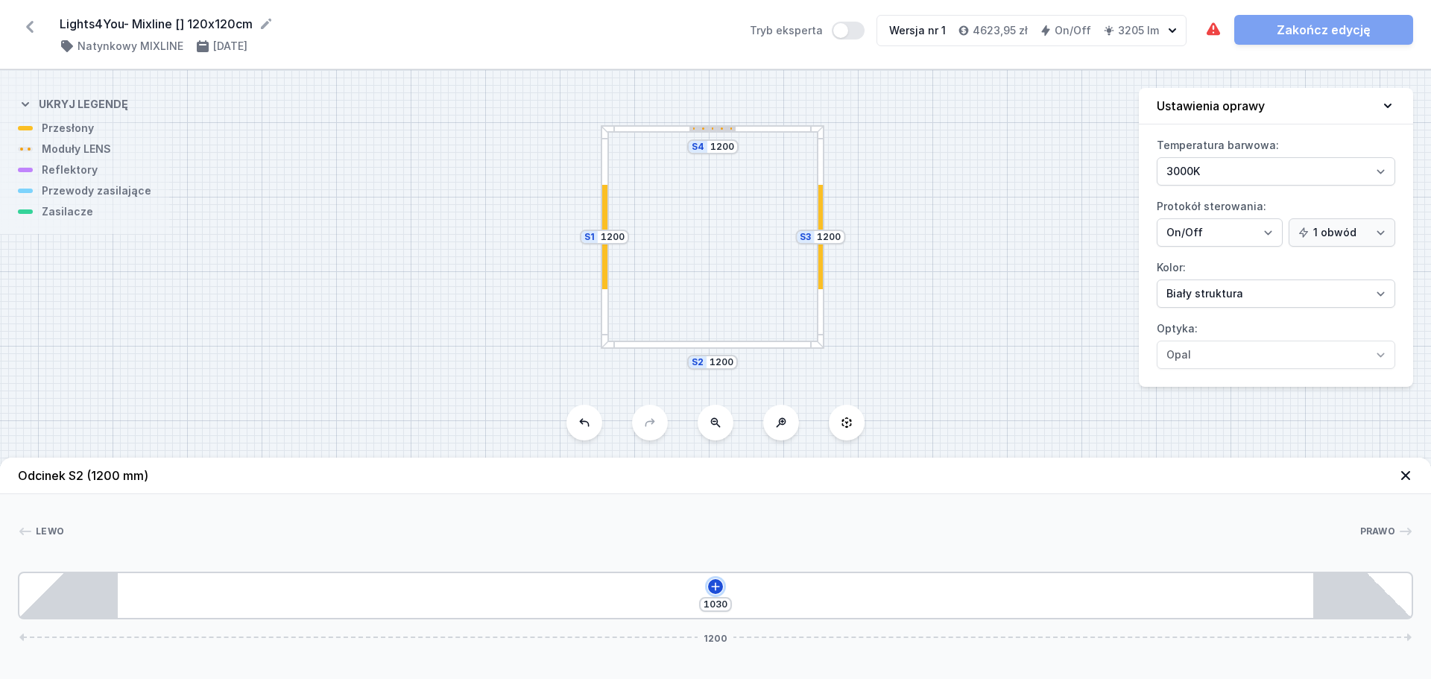
click at [715, 585] on icon at bounding box center [716, 587] width 12 height 12
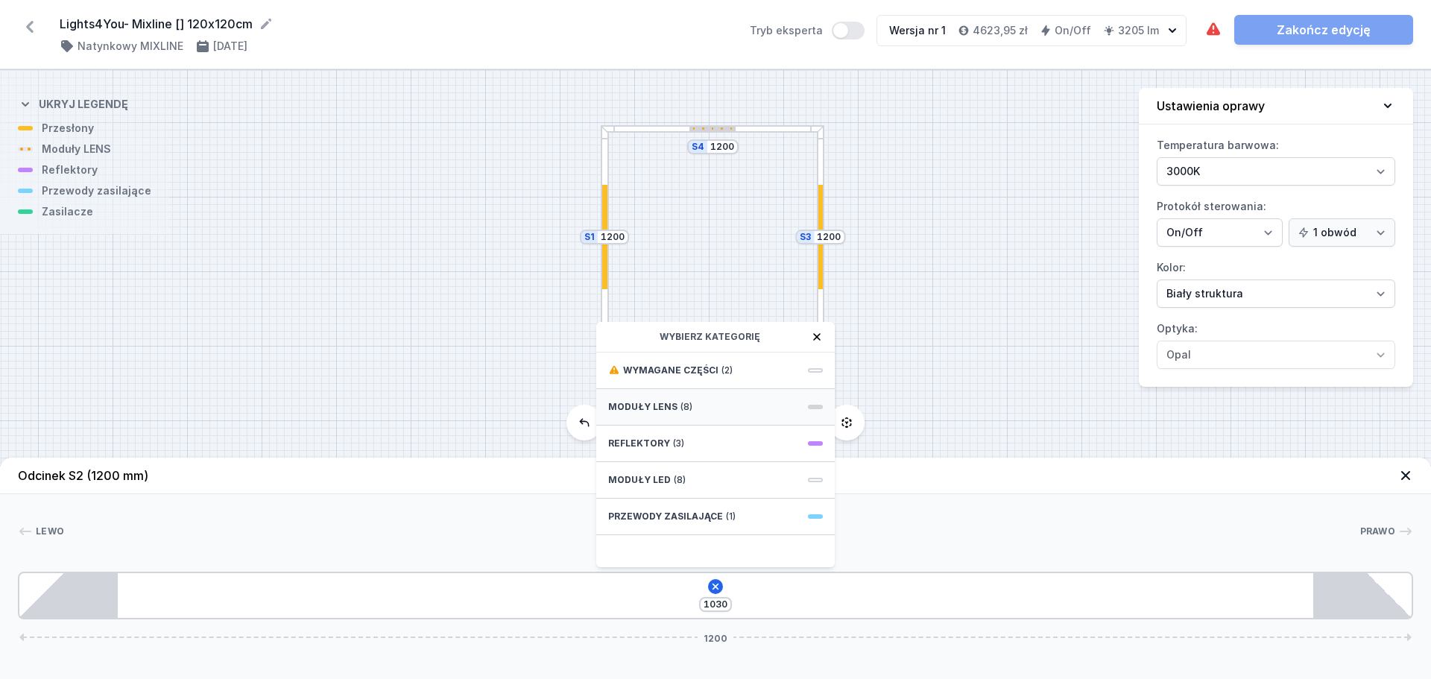
click at [696, 409] on div "Moduły LENS (8)" at bounding box center [715, 407] width 239 height 37
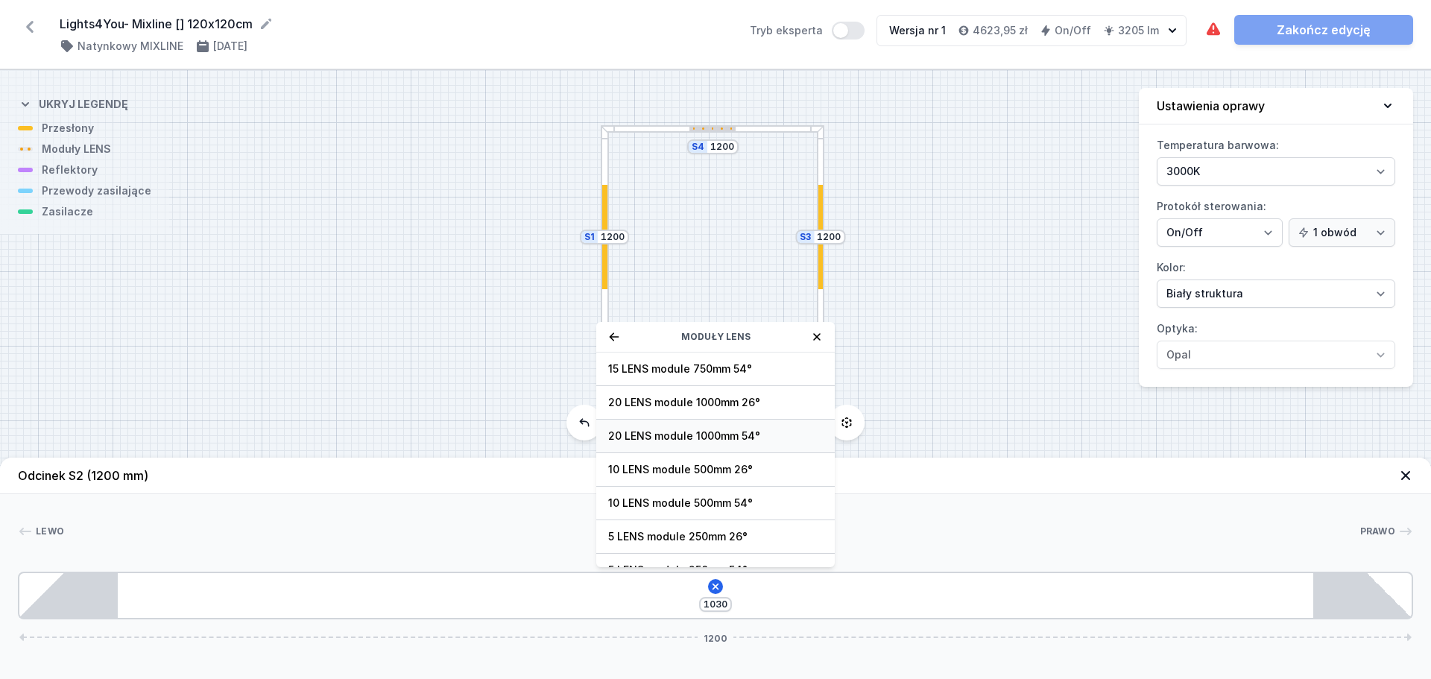
click at [723, 430] on span "20 LENS module 1000mm 54°" at bounding box center [715, 436] width 215 height 15
type input "30"
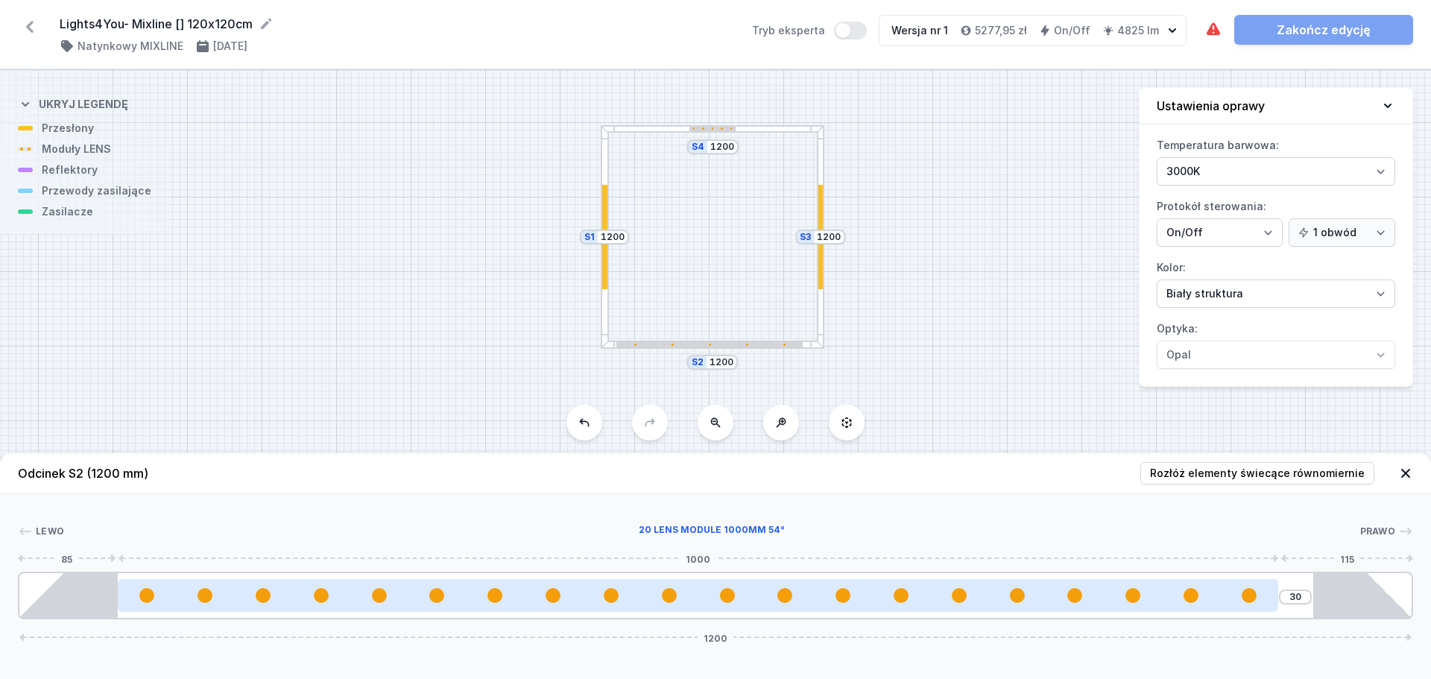
click at [827, 603] on div at bounding box center [698, 595] width 1161 height 33
select select "2680"
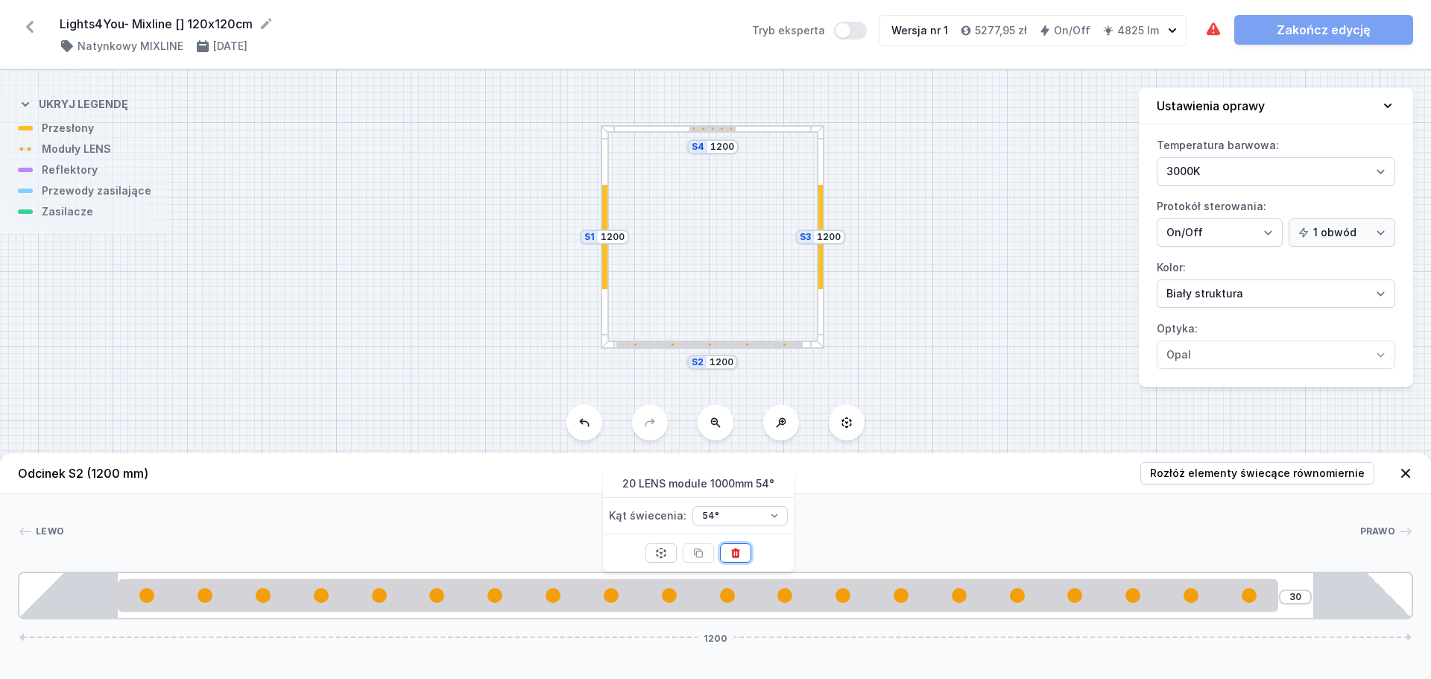
click at [731, 551] on icon at bounding box center [736, 553] width 12 height 12
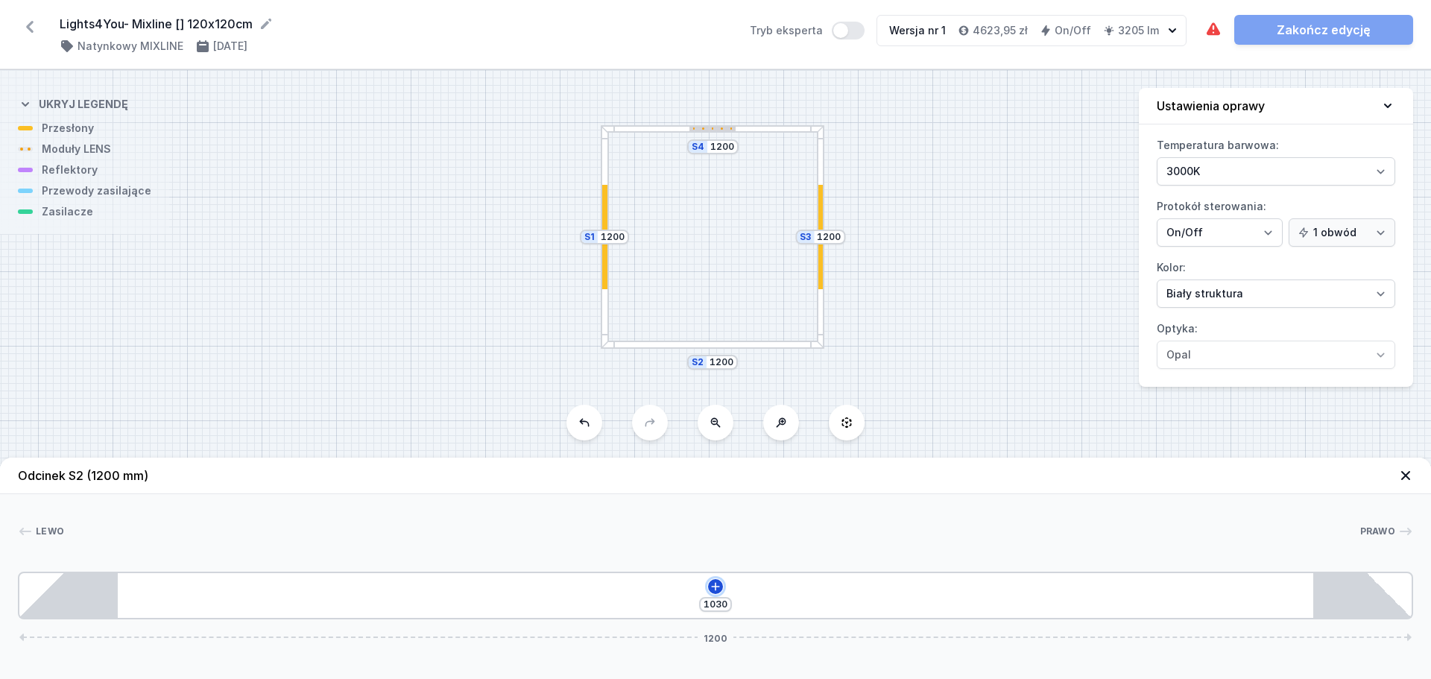
click at [718, 584] on icon at bounding box center [716, 587] width 12 height 12
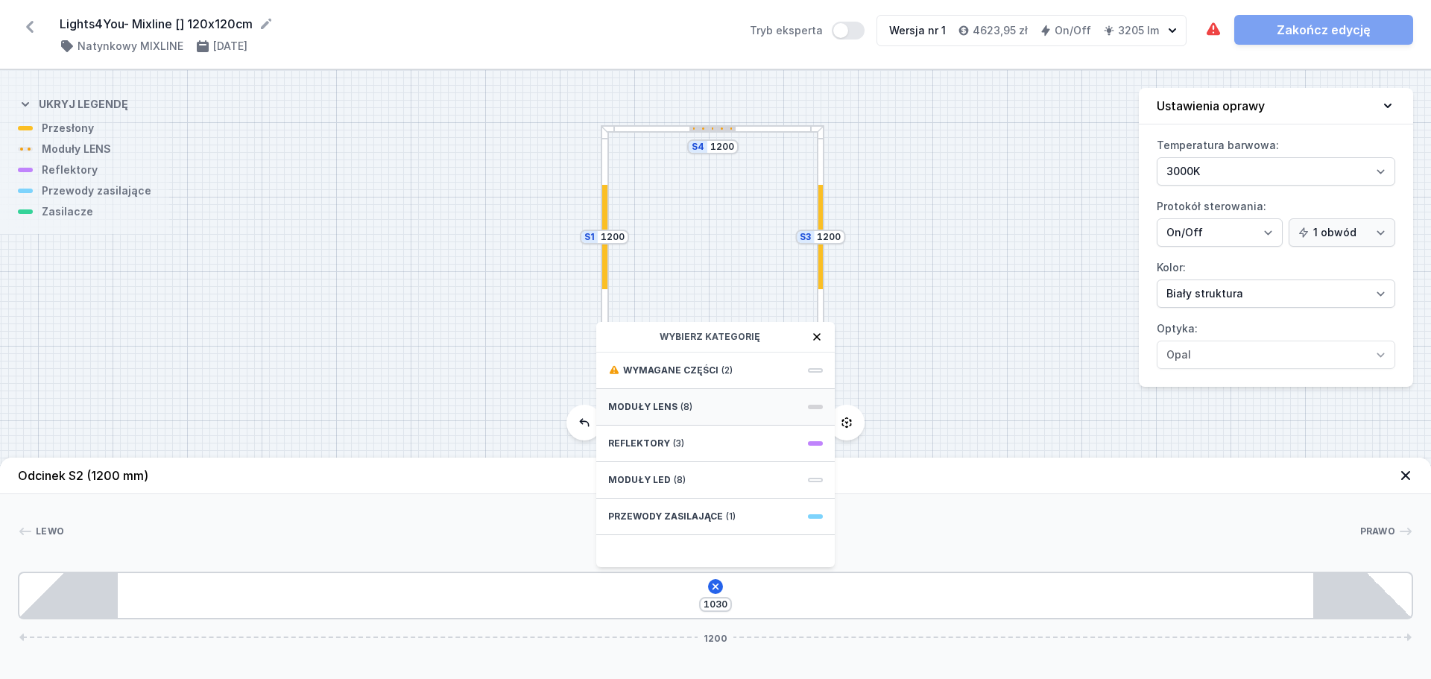
click at [701, 410] on div "Moduły LENS (8)" at bounding box center [715, 407] width 239 height 37
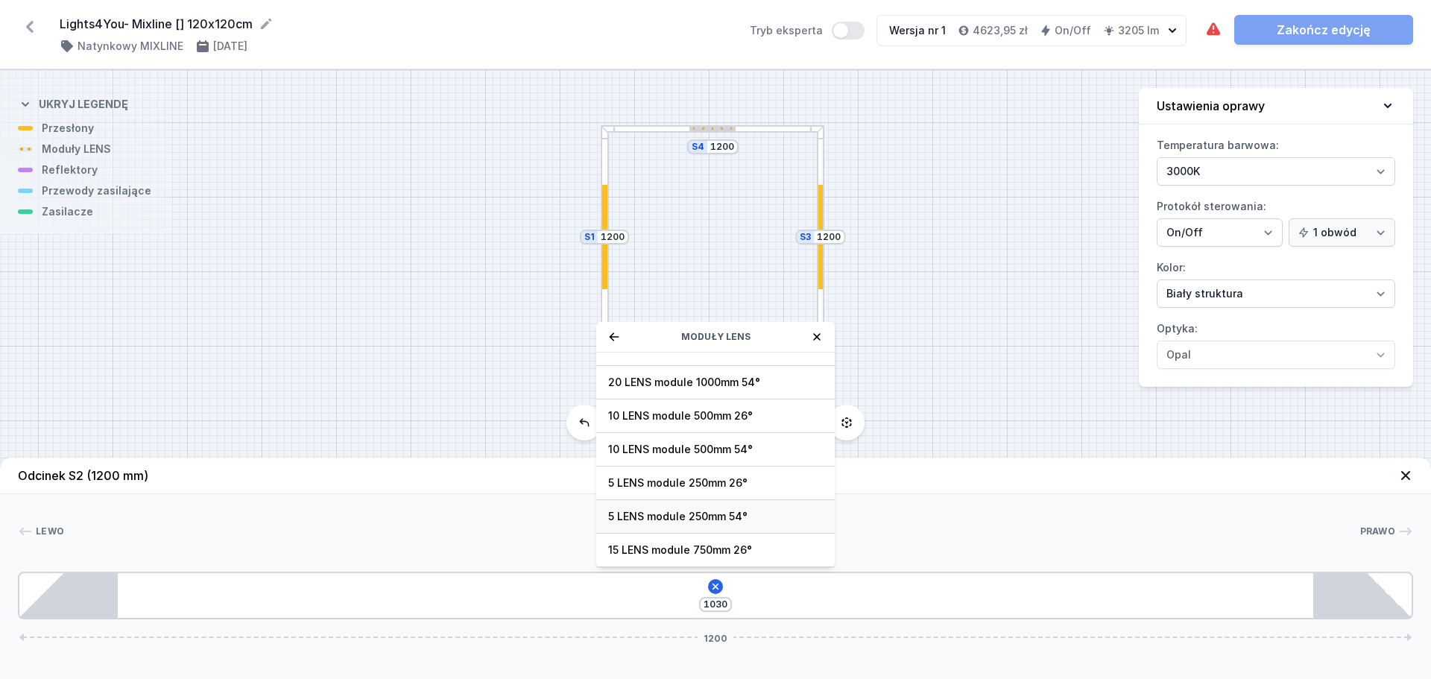
click at [719, 517] on span "5 LENS module 250mm 54°" at bounding box center [715, 516] width 215 height 15
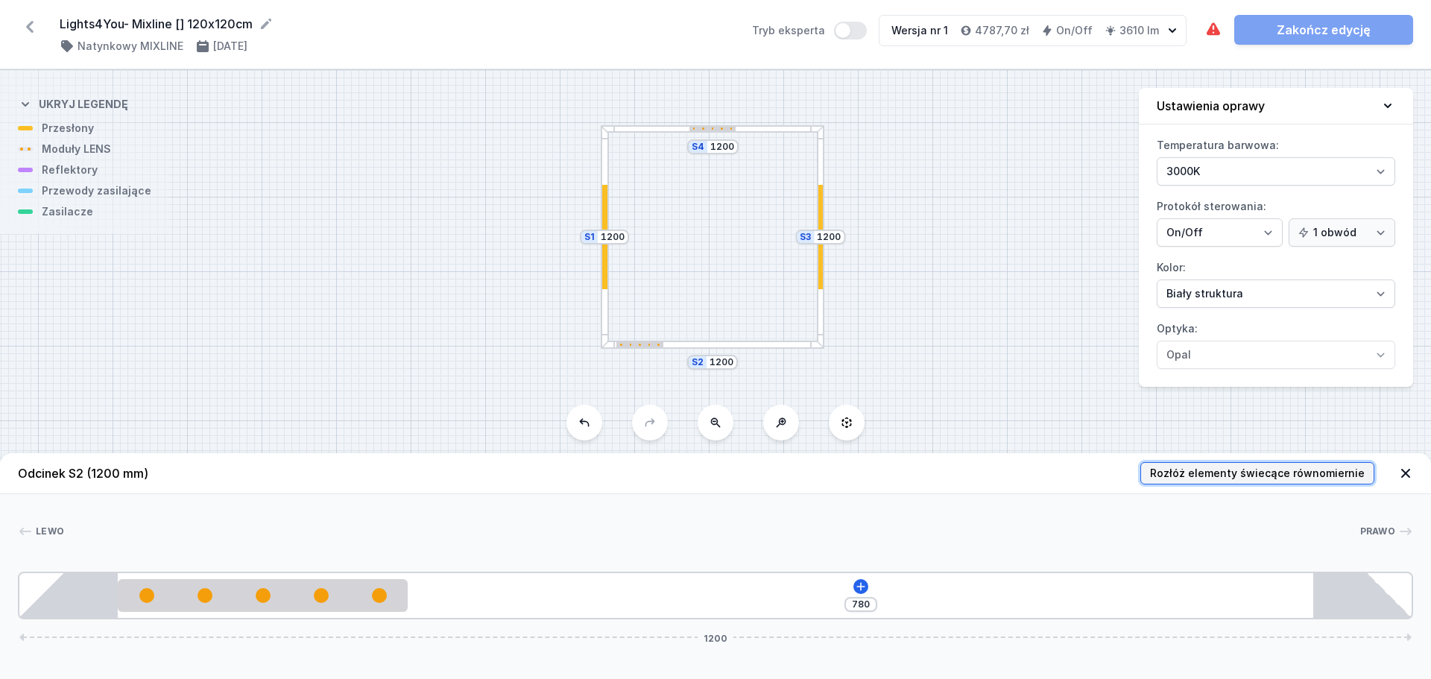
click at [1169, 474] on span "Rozłóż elementy świecące równomiernie" at bounding box center [1257, 473] width 215 height 15
type input "390"
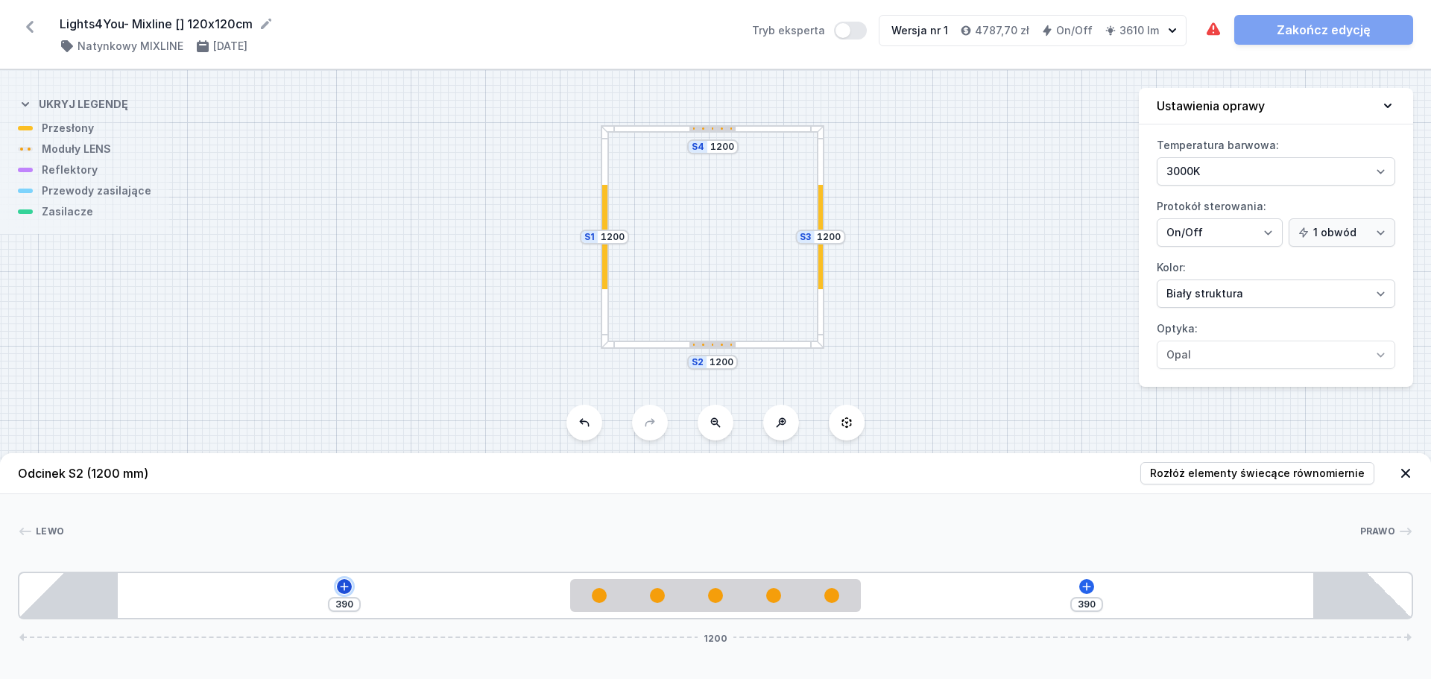
click at [345, 582] on icon at bounding box center [344, 587] width 12 height 12
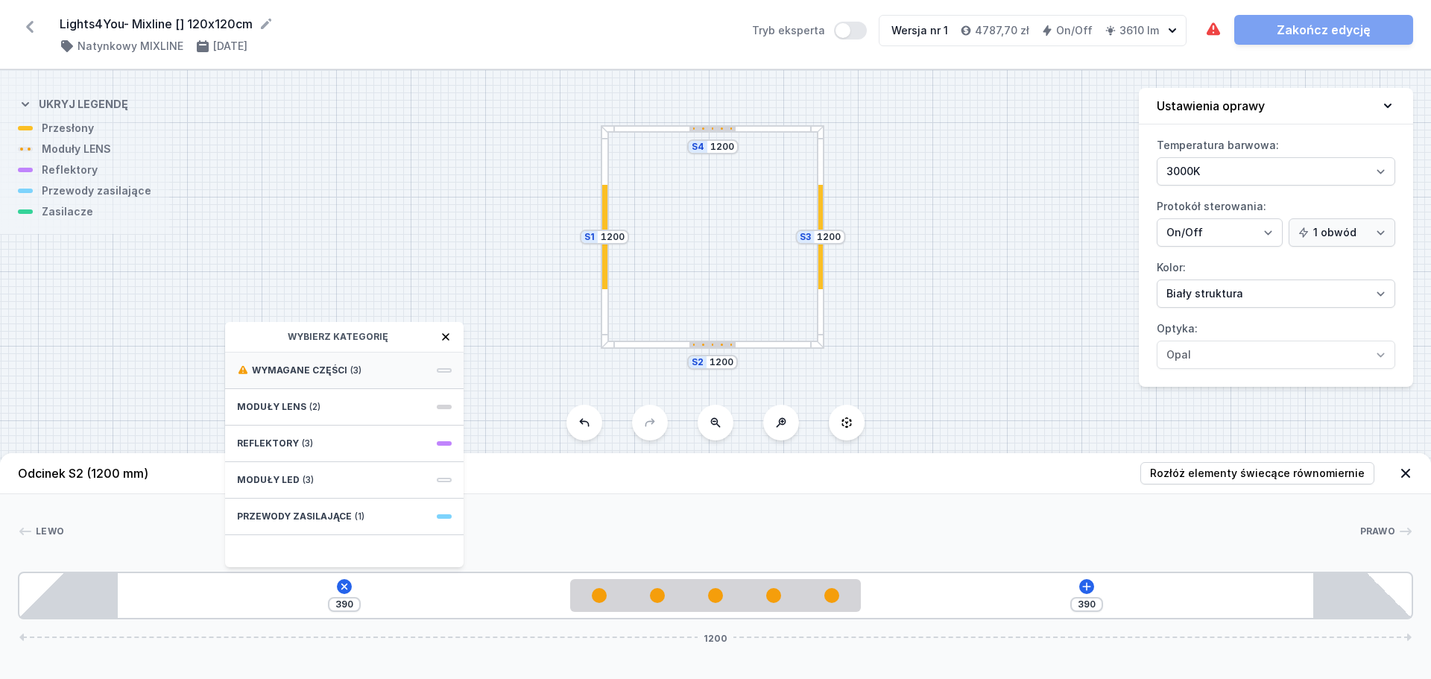
click at [359, 378] on div "Wymagane części (3)" at bounding box center [344, 371] width 239 height 37
click at [371, 407] on span "ON/OFF Driver - up to 40W" at bounding box center [344, 402] width 215 height 15
type input "90"
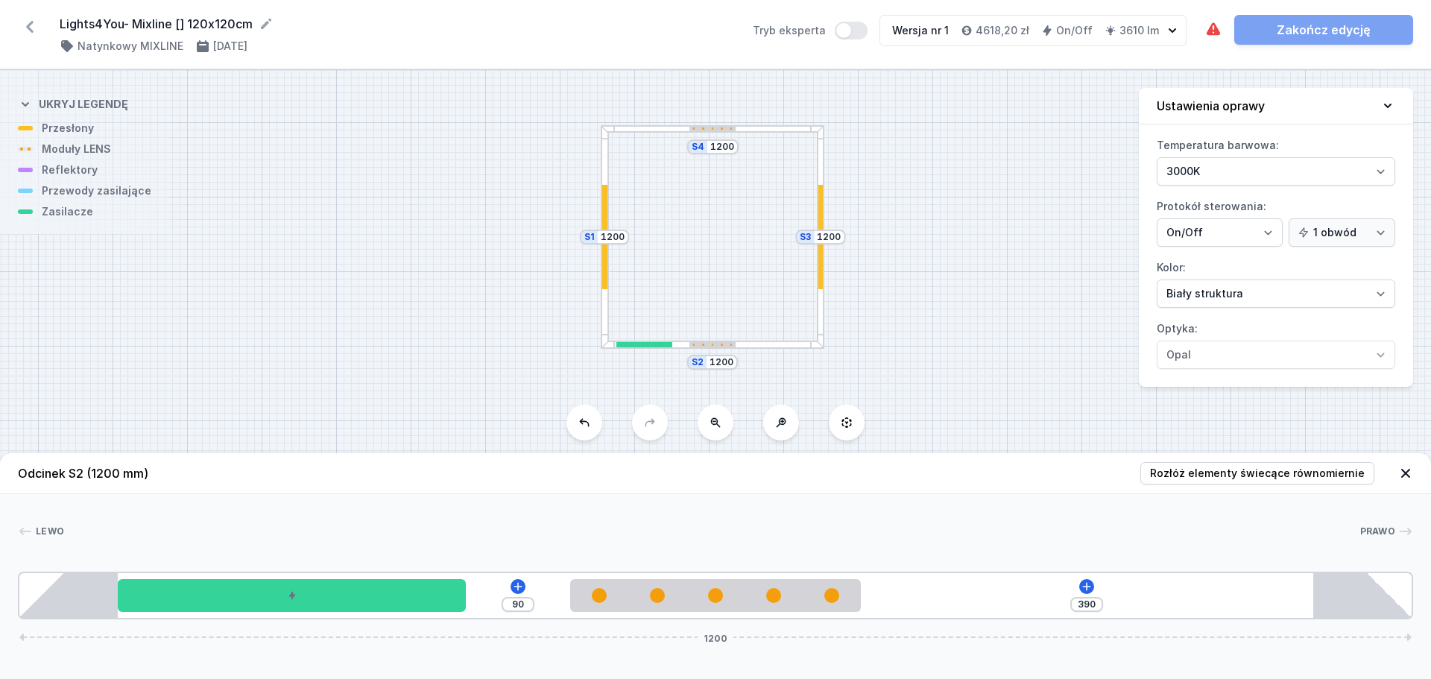
click at [765, 347] on div at bounding box center [713, 345] width 224 height 8
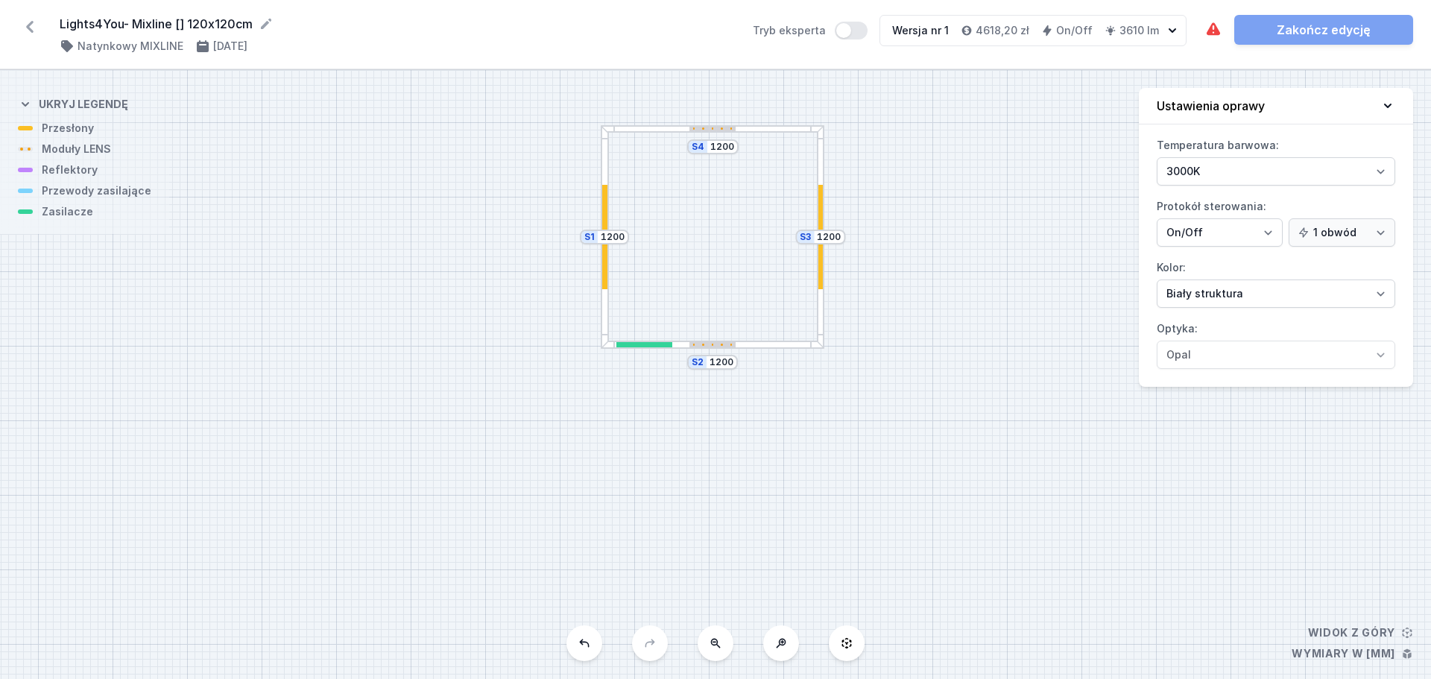
click at [765, 127] on div at bounding box center [713, 129] width 224 height 8
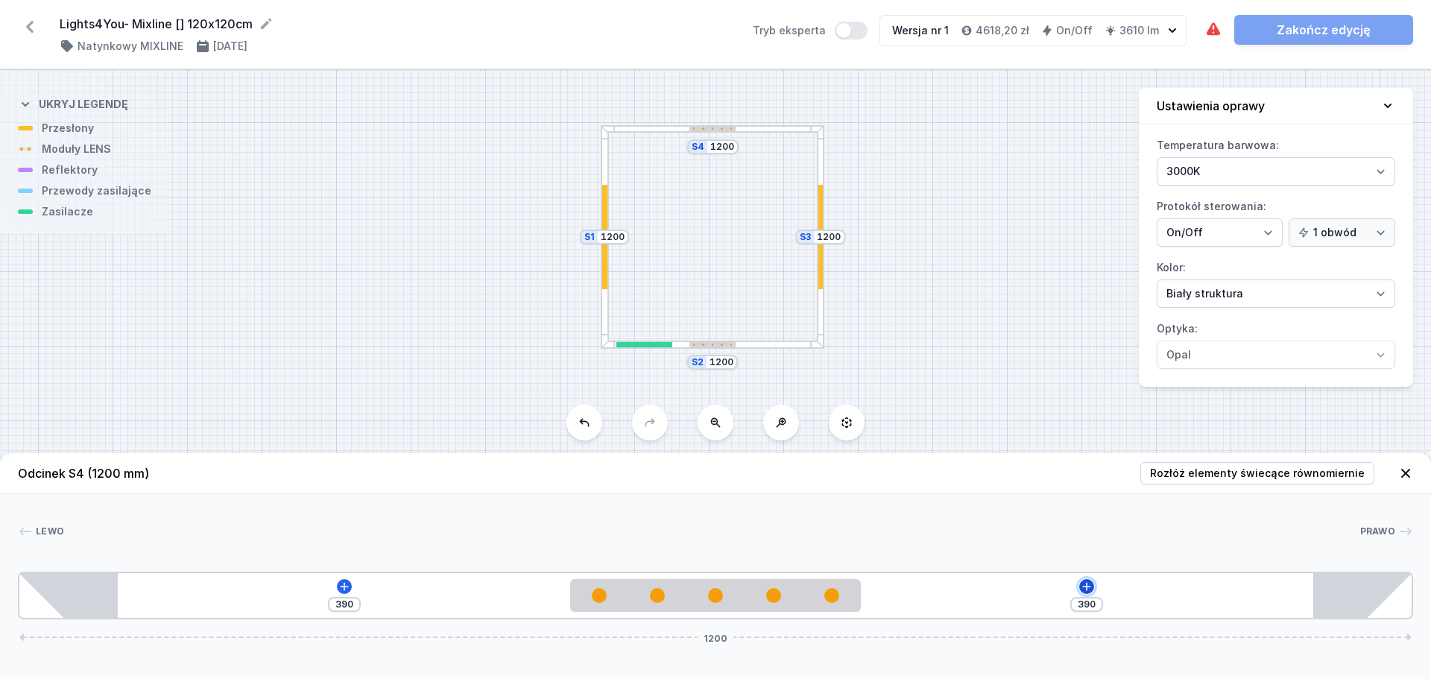
click at [1091, 586] on icon at bounding box center [1087, 587] width 12 height 12
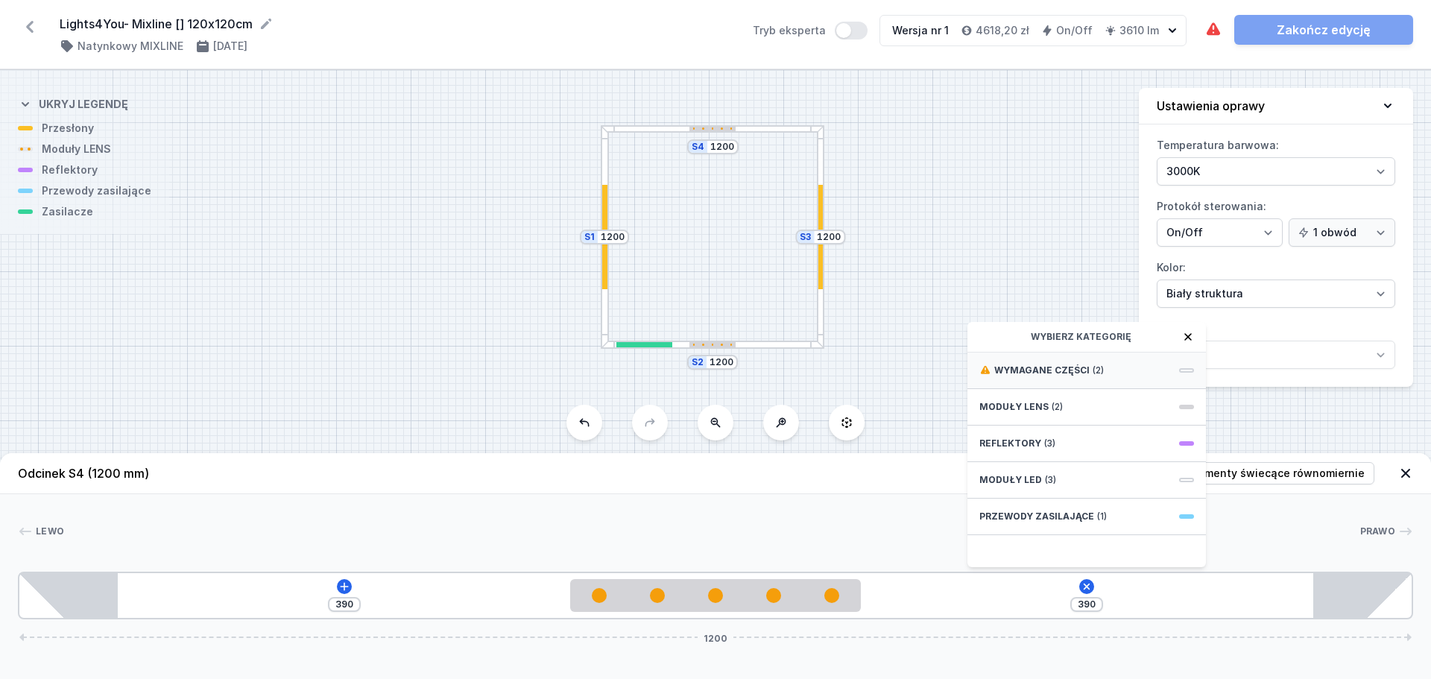
click at [1051, 368] on span "Wymagane części" at bounding box center [1042, 371] width 95 height 12
click at [1052, 397] on span "ON/OFF Driver - up to 3,5W" at bounding box center [1087, 402] width 215 height 15
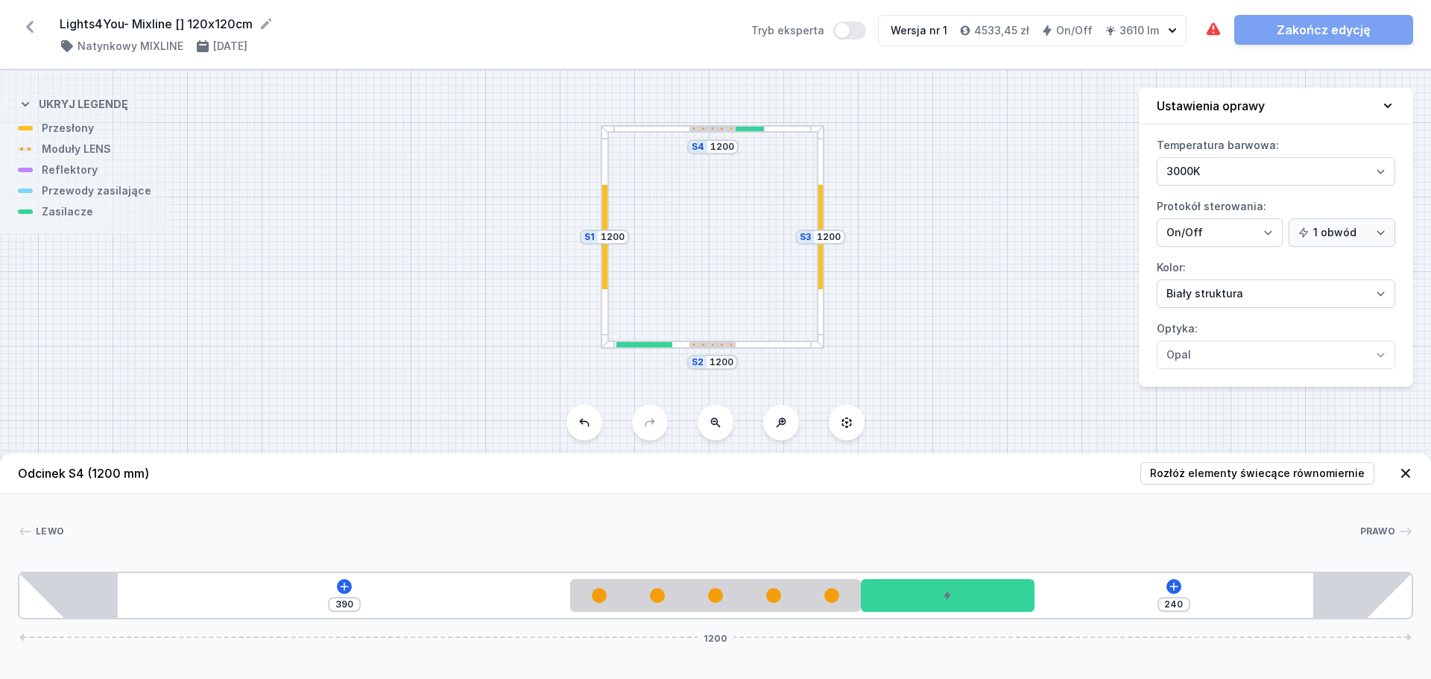
click at [821, 167] on div at bounding box center [821, 237] width 8 height 224
type input "235"
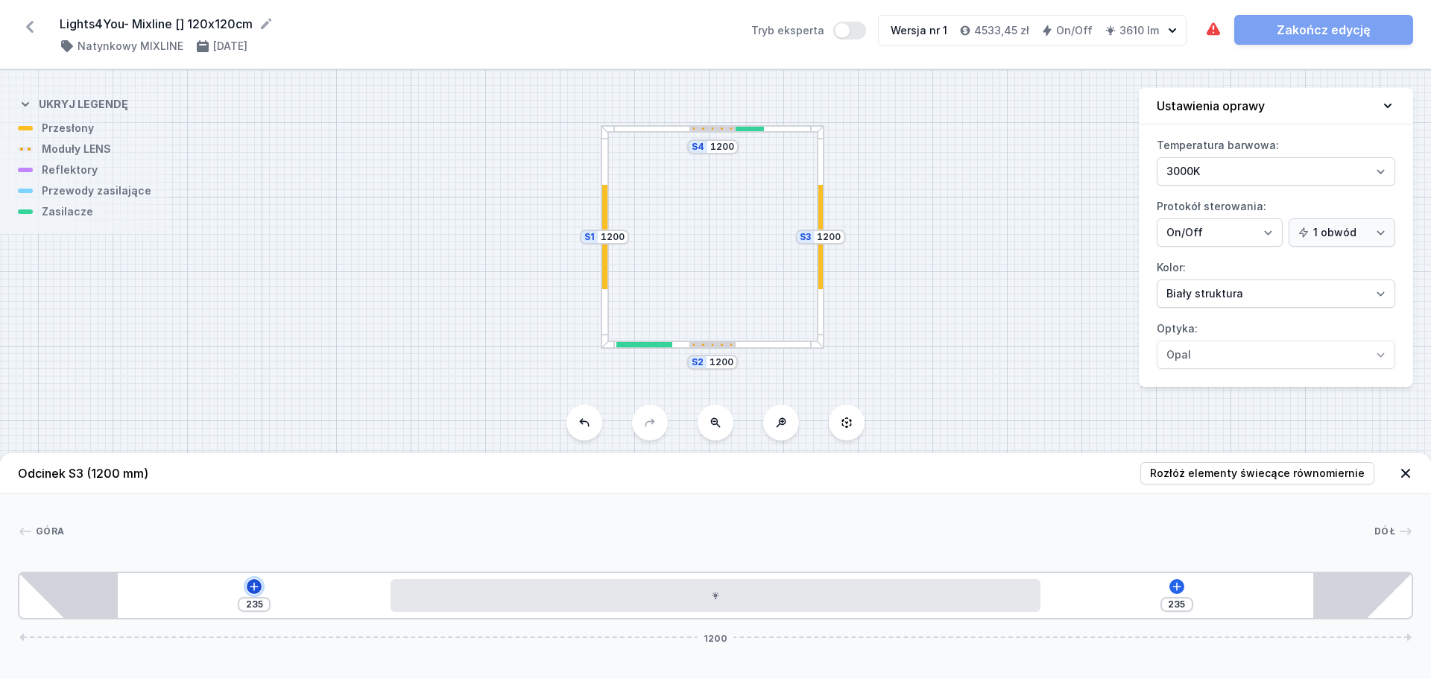
click at [257, 589] on icon at bounding box center [254, 587] width 12 height 12
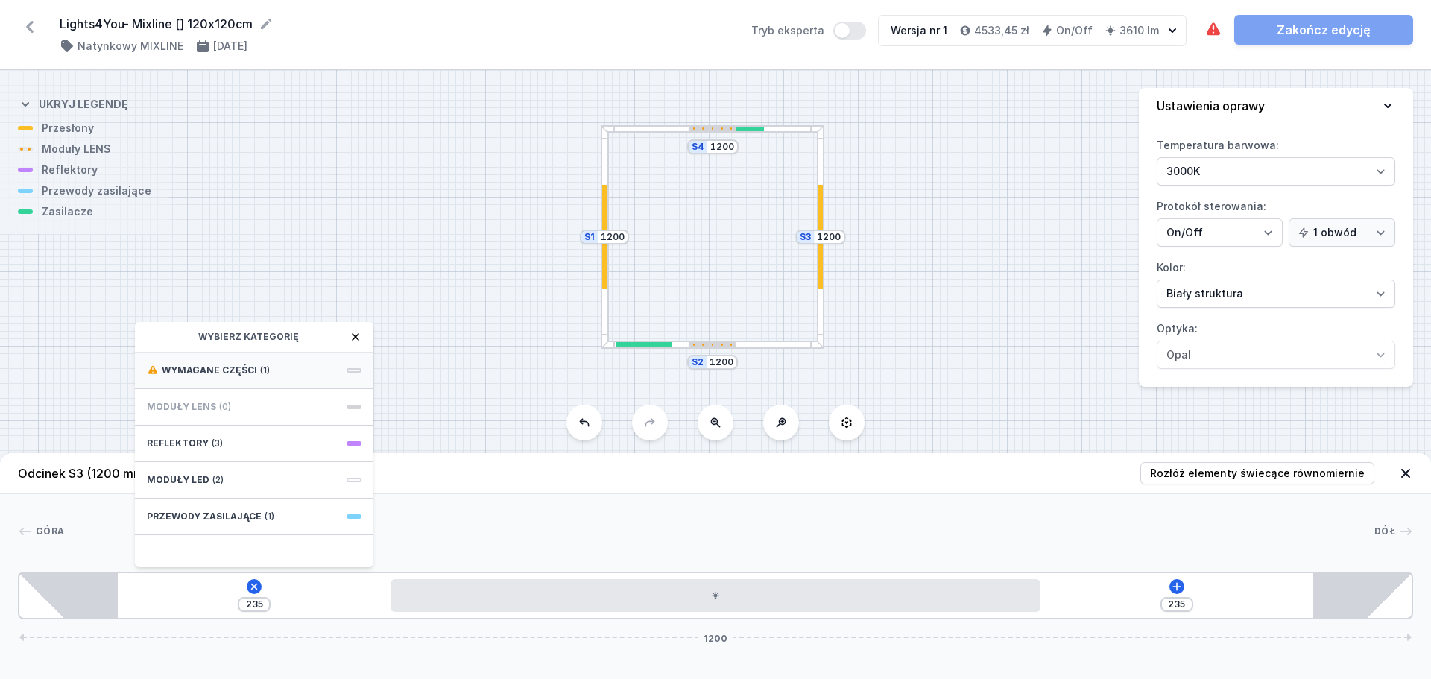
click at [235, 377] on div "Wymagane części (1)" at bounding box center [254, 371] width 239 height 37
click at [252, 365] on span "Hole for power supply cable" at bounding box center [254, 369] width 215 height 15
type input "155"
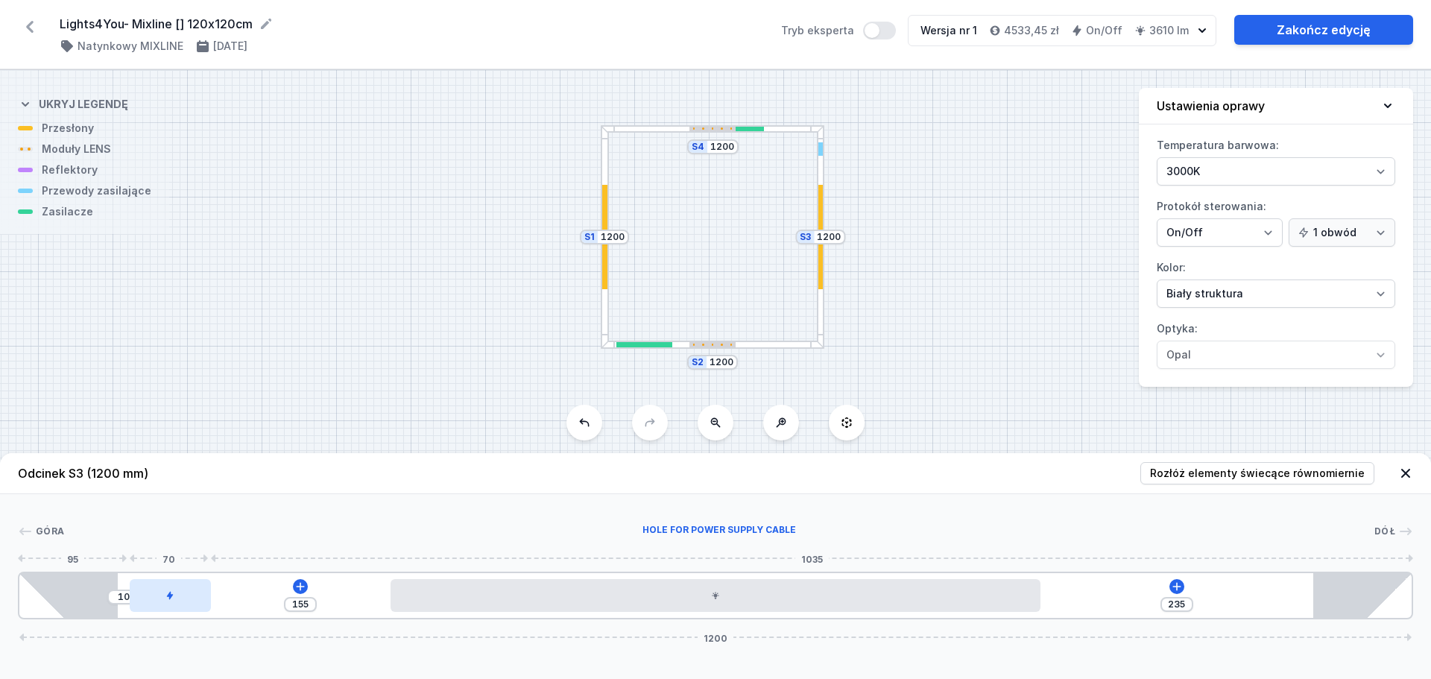
drag, startPoint x: 189, startPoint y: 596, endPoint x: 141, endPoint y: 602, distance: 48.7
click at [141, 602] on div at bounding box center [170, 595] width 81 height 33
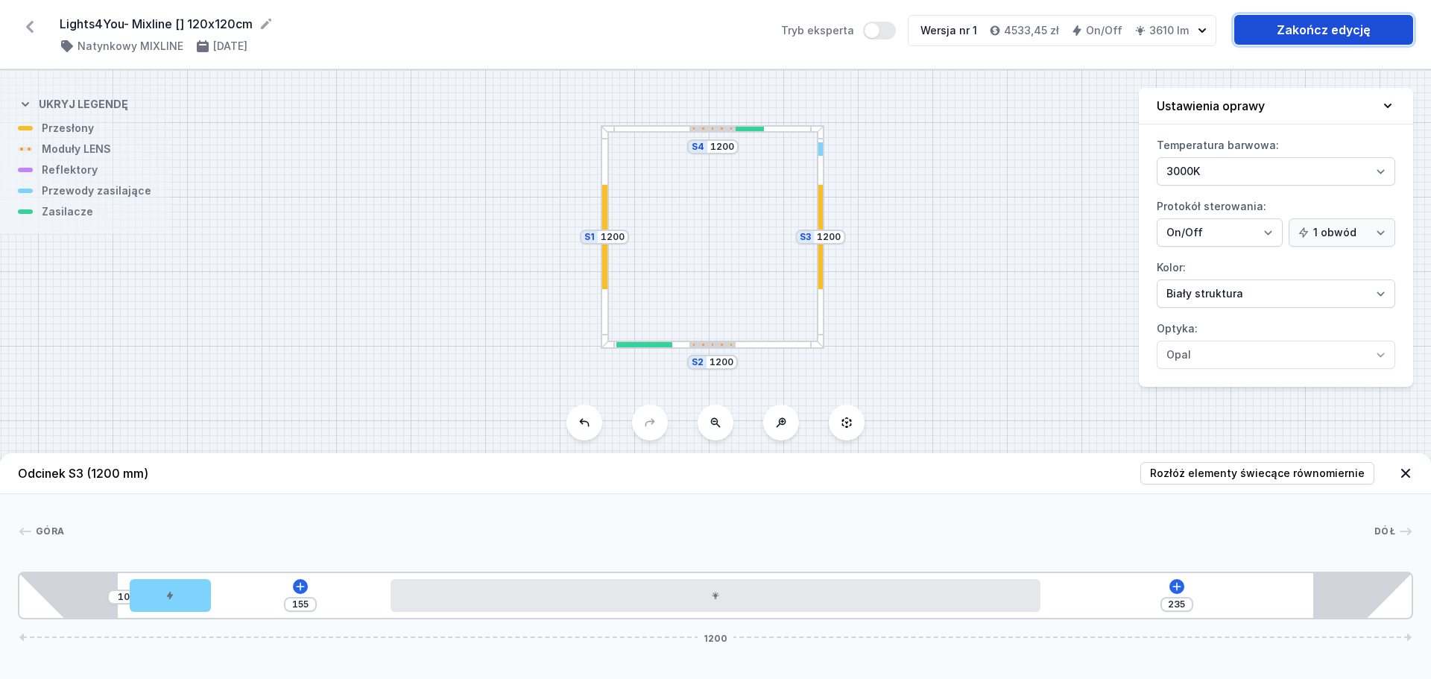
drag, startPoint x: 1345, startPoint y: 31, endPoint x: 1322, endPoint y: 40, distance: 24.8
click at [1345, 31] on link "Zakończ edycję" at bounding box center [1324, 30] width 179 height 30
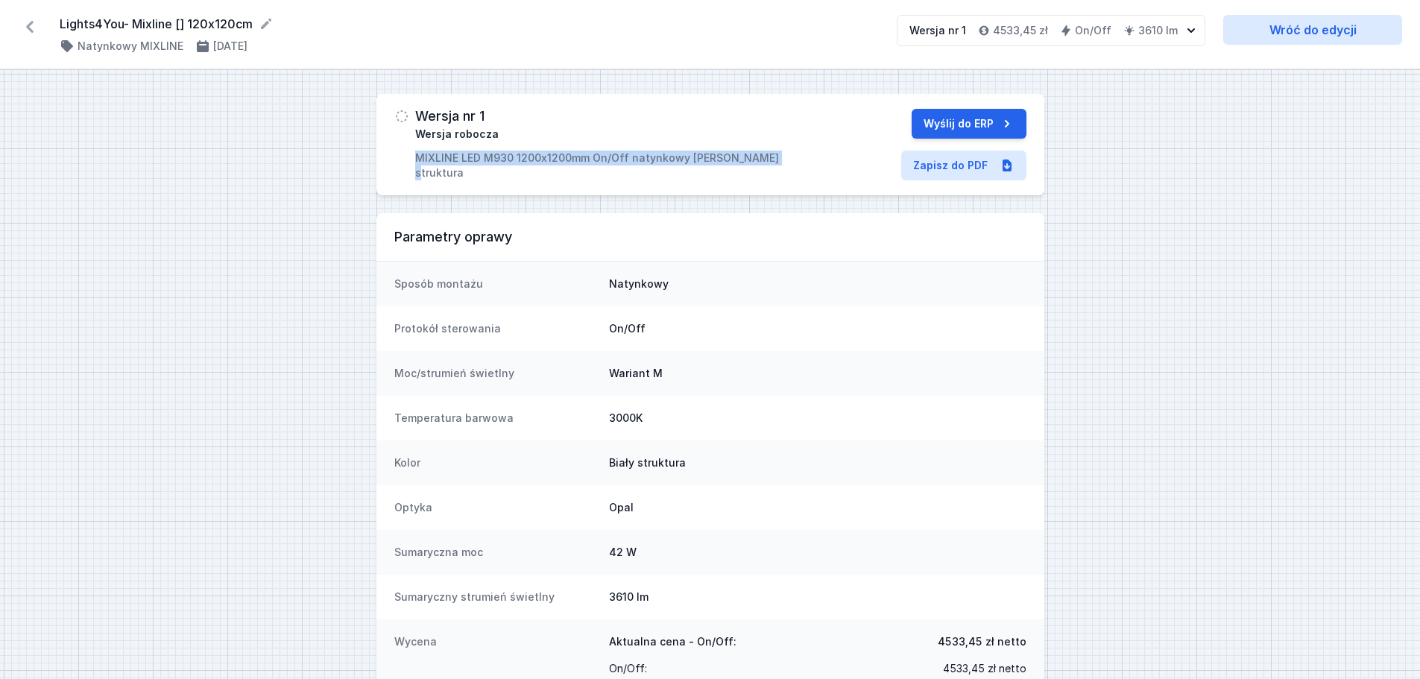
drag, startPoint x: 450, startPoint y: 163, endPoint x: 756, endPoint y: 163, distance: 305.7
click at [756, 163] on div "Wersja nr 1 Wersja robocza MIXLINE LED M930 1200x1200mm On/Off natynkowy [PERSO…" at bounding box center [604, 145] width 421 height 72
click at [965, 168] on link "Zapisz do PDF" at bounding box center [963, 166] width 125 height 30
click at [1299, 34] on link "Wróć do edycji" at bounding box center [1312, 30] width 179 height 30
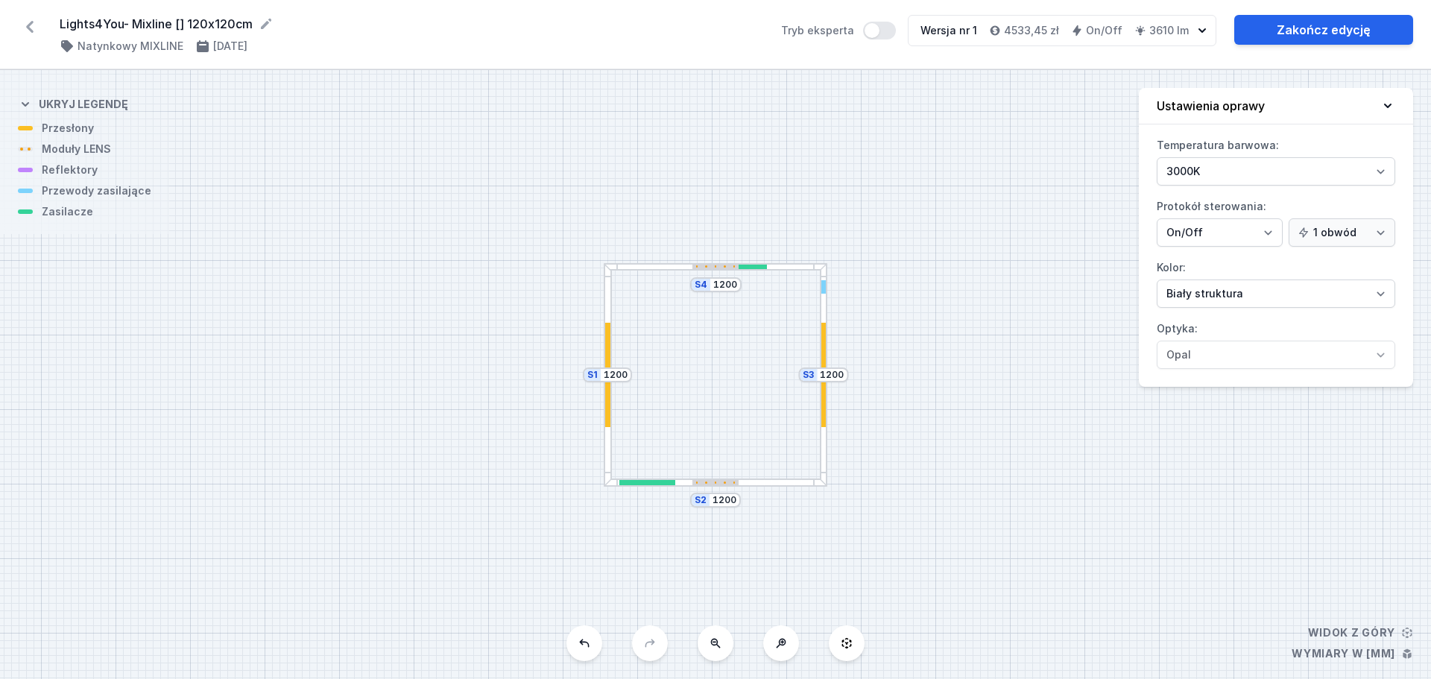
click at [783, 485] on div at bounding box center [716, 483] width 224 height 8
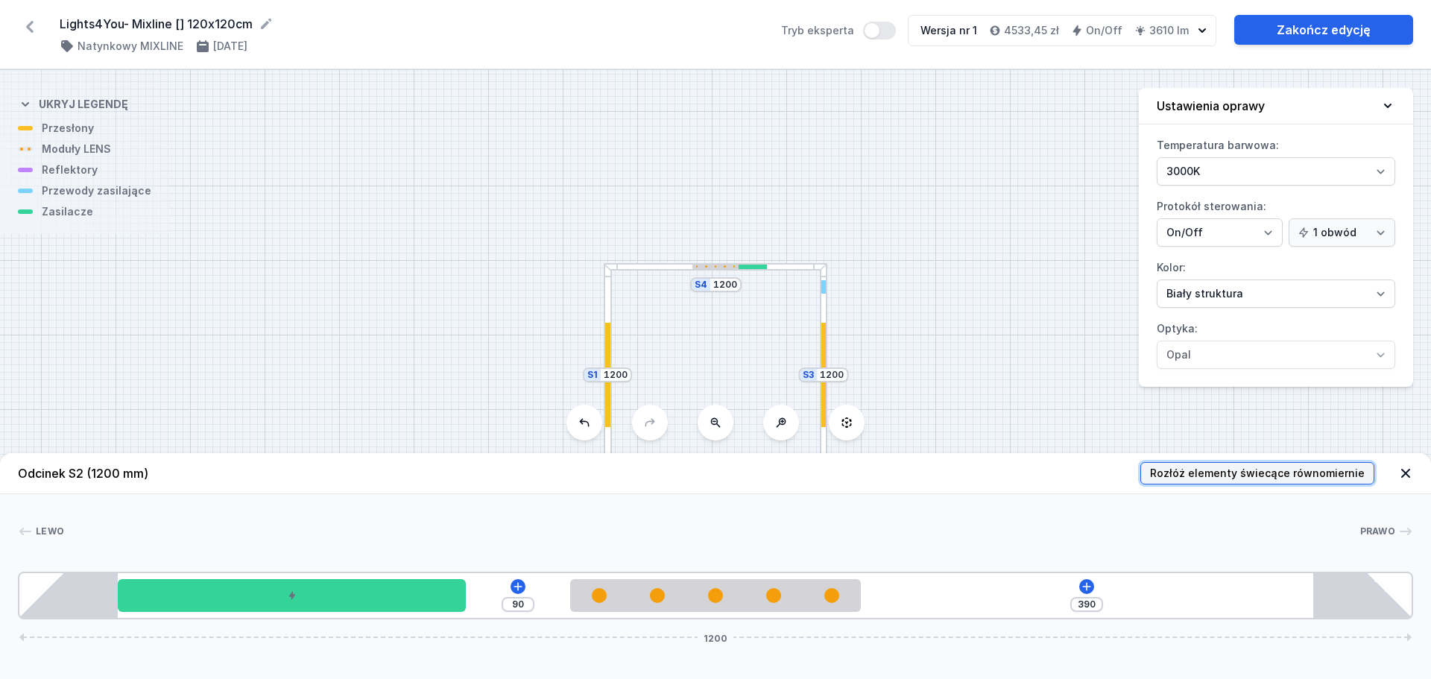
click at [1261, 475] on span "Rozłóż elementy świecące równomiernie" at bounding box center [1257, 473] width 215 height 15
